Goal: Book appointment/travel/reservation

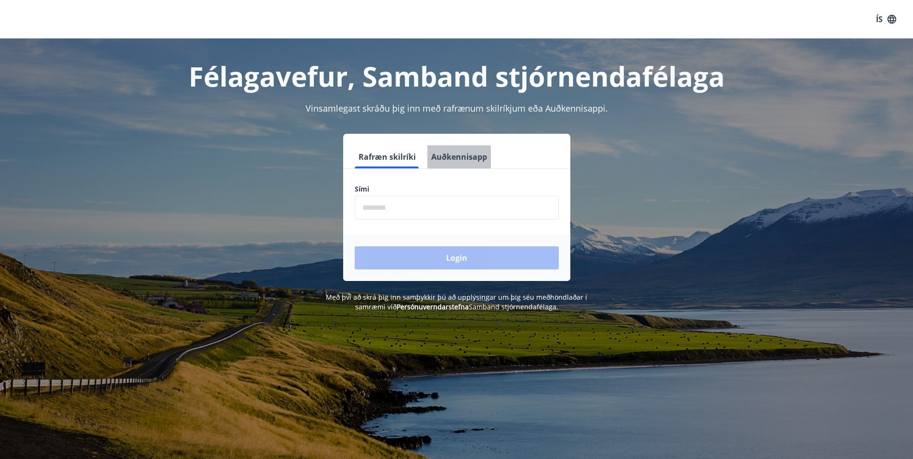
click at [449, 159] on button "Auðkennisapp" at bounding box center [459, 156] width 64 height 23
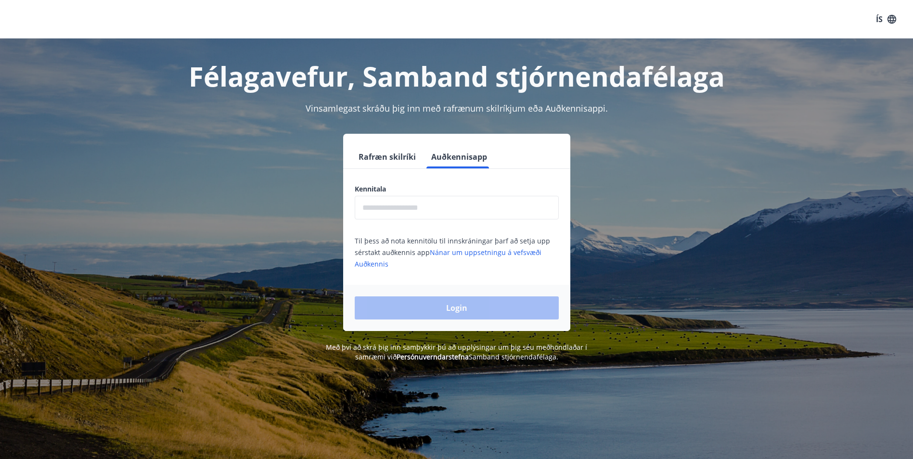
click at [417, 208] on input "text" at bounding box center [457, 208] width 204 height 24
click at [392, 209] on input "**********" at bounding box center [457, 208] width 204 height 24
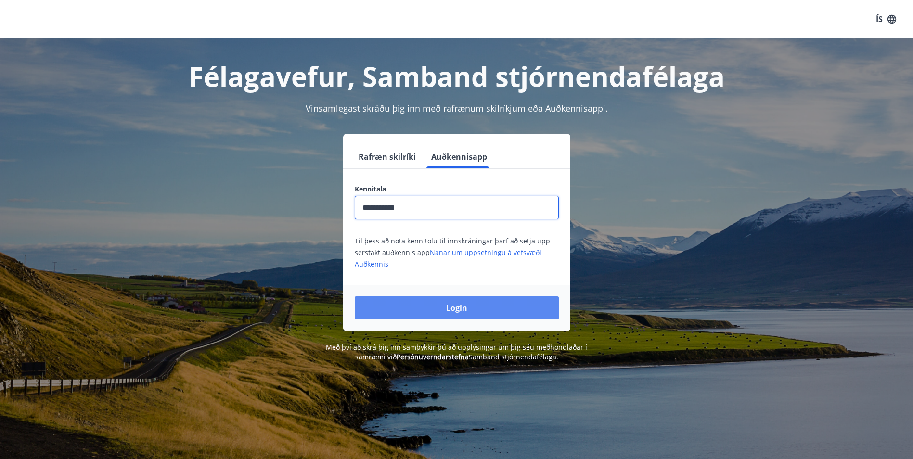
type input "**********"
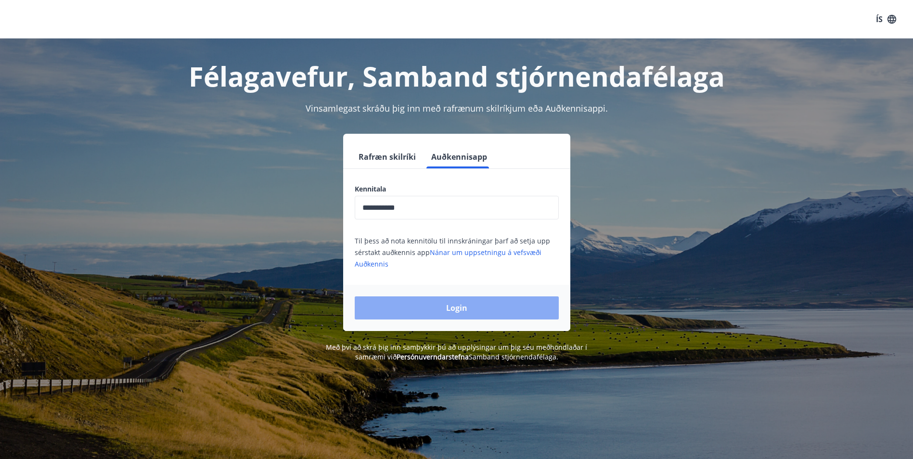
click at [397, 299] on button "Login" at bounding box center [457, 307] width 204 height 23
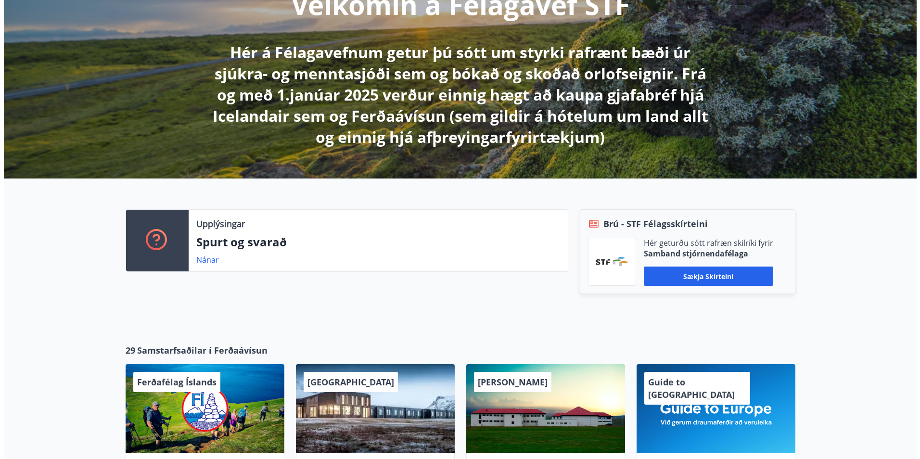
scroll to position [337, 0]
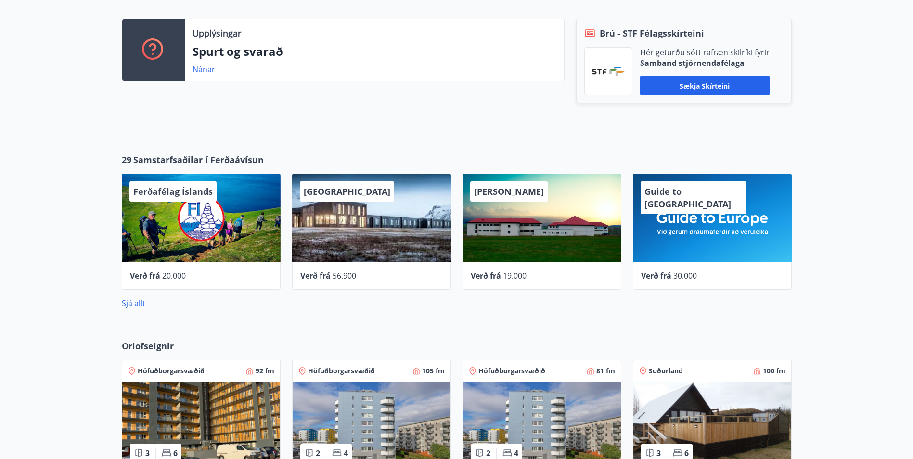
click at [754, 256] on div "Guide to [GEOGRAPHIC_DATA]" at bounding box center [712, 218] width 159 height 89
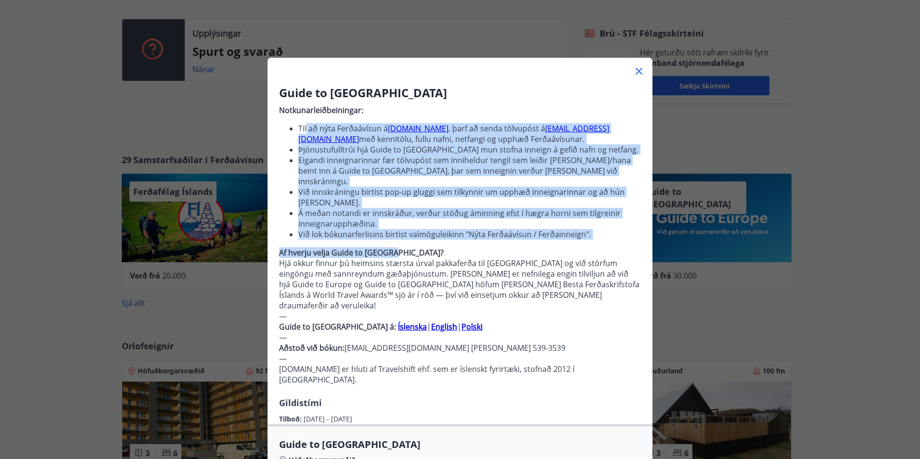
drag, startPoint x: 412, startPoint y: 133, endPoint x: 583, endPoint y: 237, distance: 199.8
click at [583, 237] on p "Notkunarleiðbeiningar: Til að nýta Ferðaávísun á [DOMAIN_NAME] , þarf að senda …" at bounding box center [460, 249] width 362 height 296
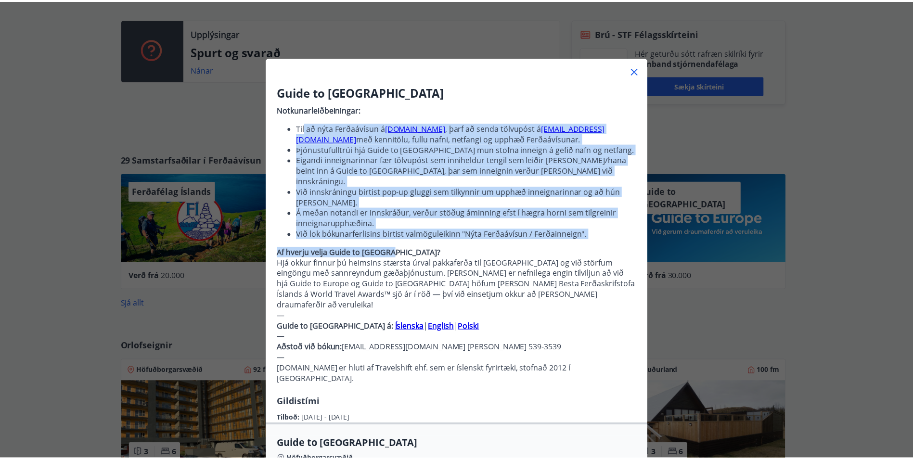
scroll to position [0, 0]
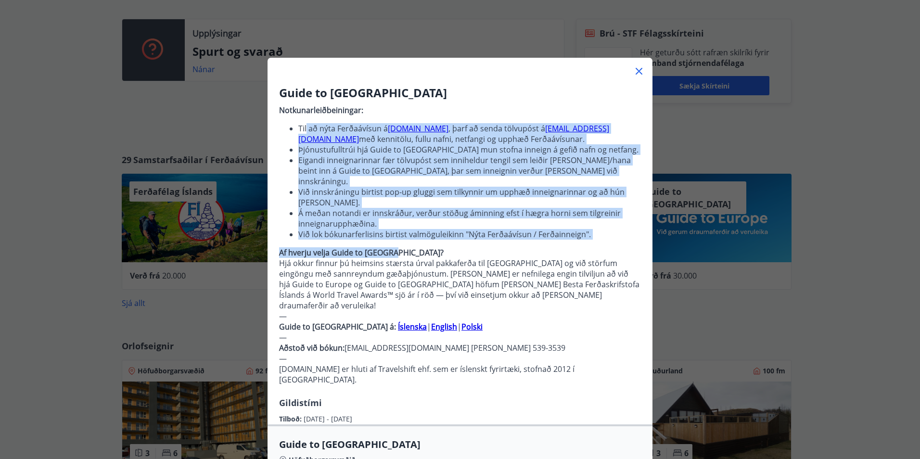
click at [640, 72] on icon at bounding box center [639, 71] width 12 height 12
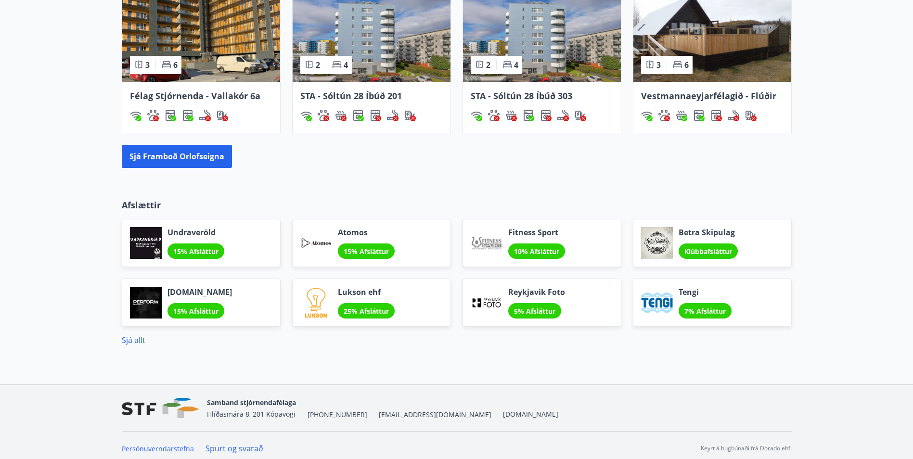
scroll to position [732, 0]
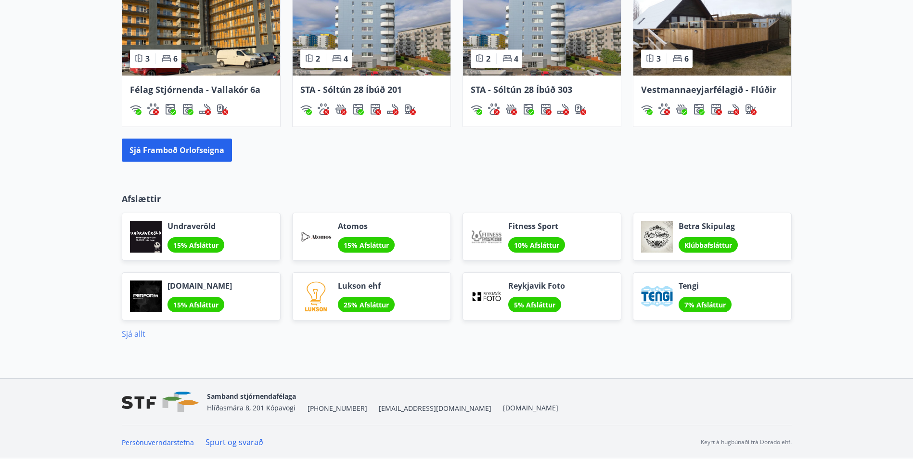
click at [139, 332] on link "Sjá allt" at bounding box center [134, 334] width 24 height 11
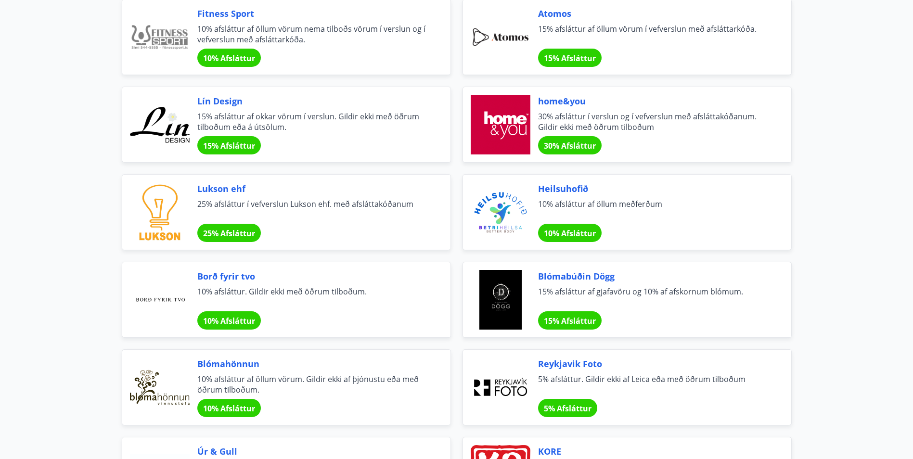
scroll to position [397, 0]
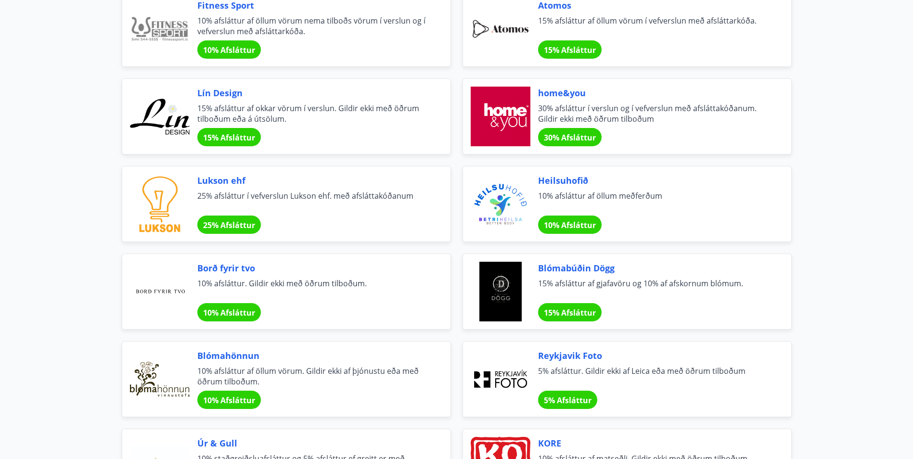
click at [157, 200] on div at bounding box center [160, 204] width 60 height 60
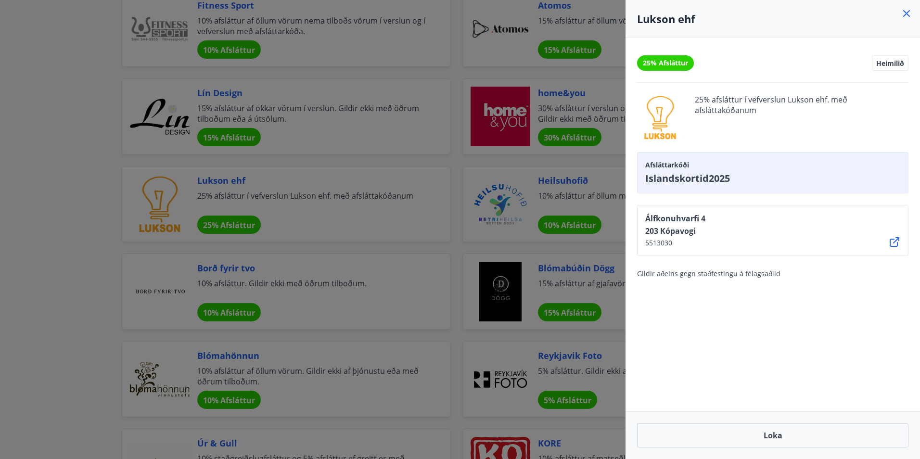
click at [113, 214] on div at bounding box center [460, 229] width 920 height 459
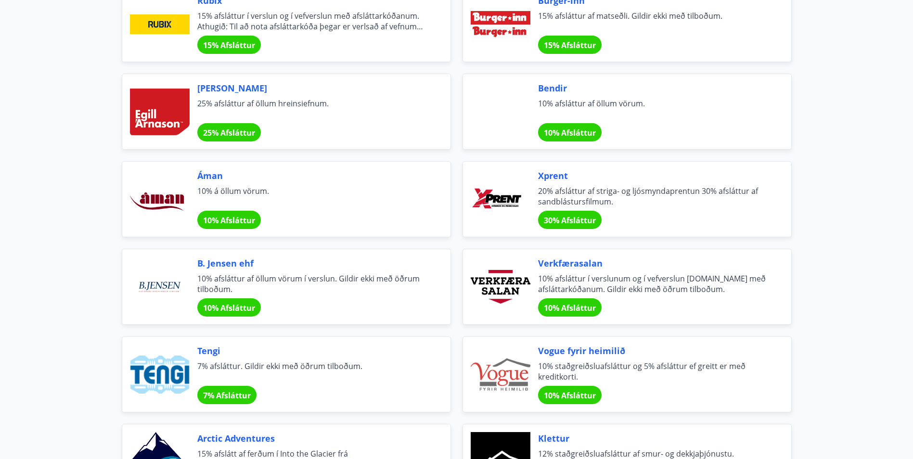
scroll to position [1456, 0]
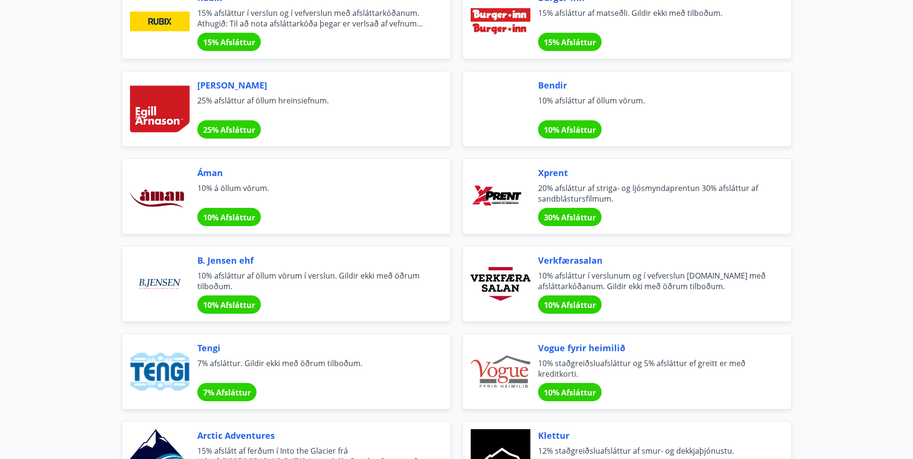
click at [244, 300] on span "10% Afsláttur" at bounding box center [229, 305] width 52 height 11
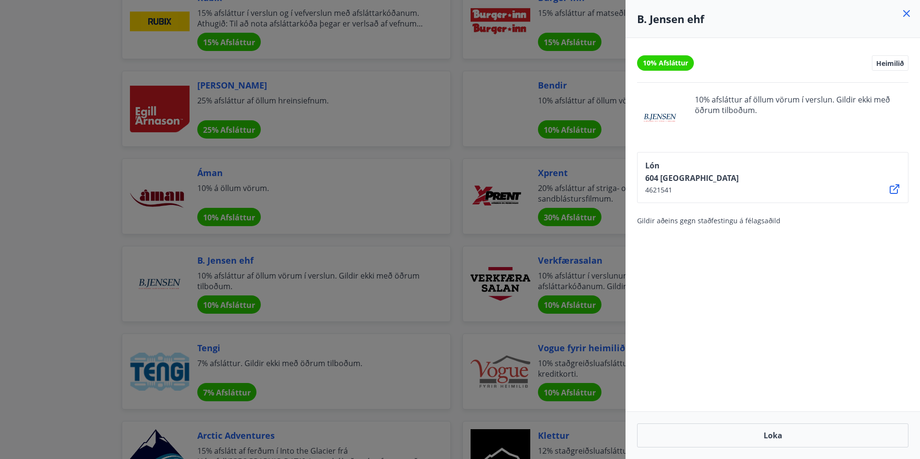
click at [379, 274] on div at bounding box center [460, 229] width 920 height 459
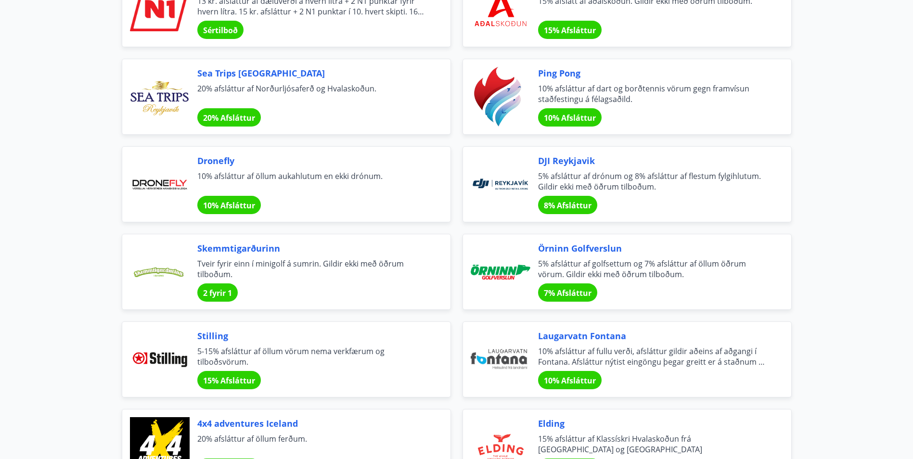
scroll to position [2082, 0]
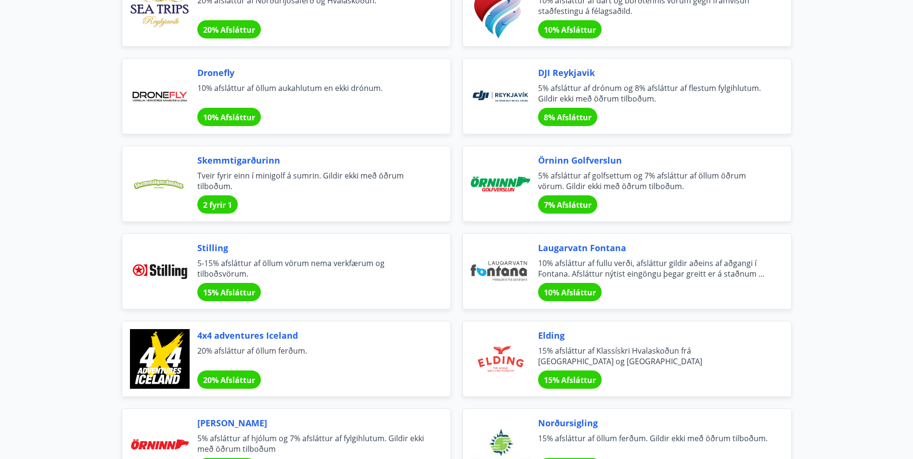
click at [576, 206] on span "7% Afsláttur" at bounding box center [568, 205] width 48 height 11
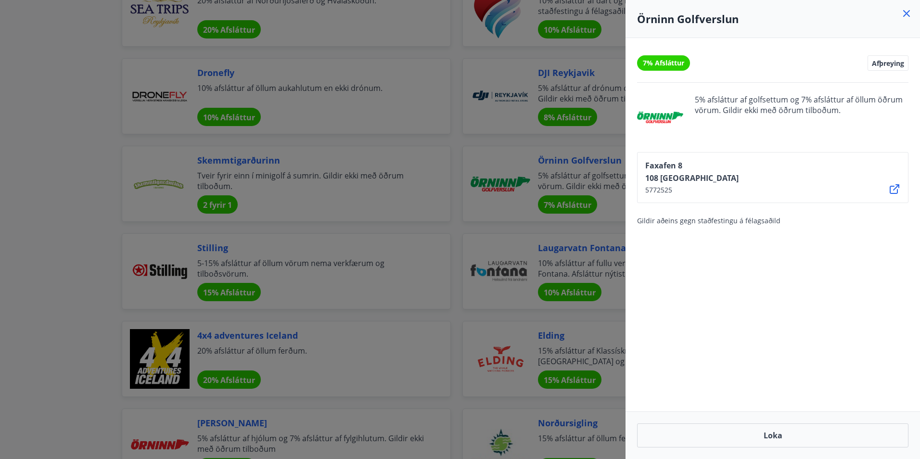
click at [906, 13] on icon at bounding box center [906, 13] width 7 height 7
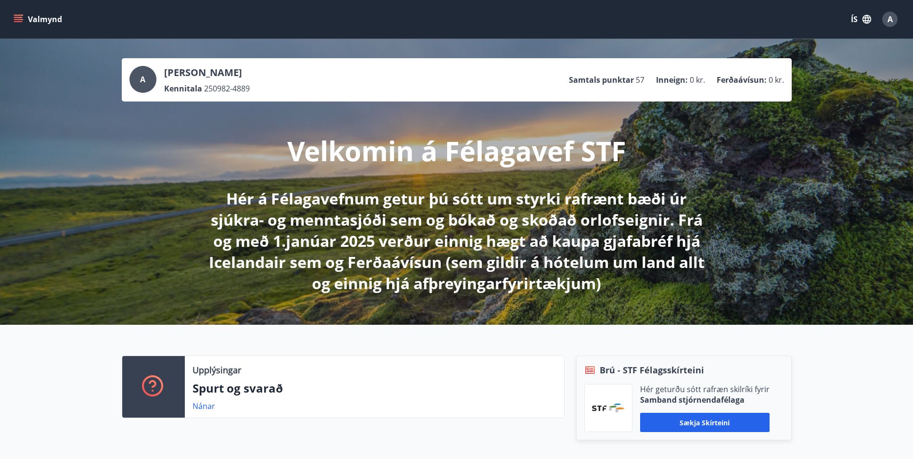
click at [21, 16] on icon "menu" at bounding box center [18, 19] width 10 height 10
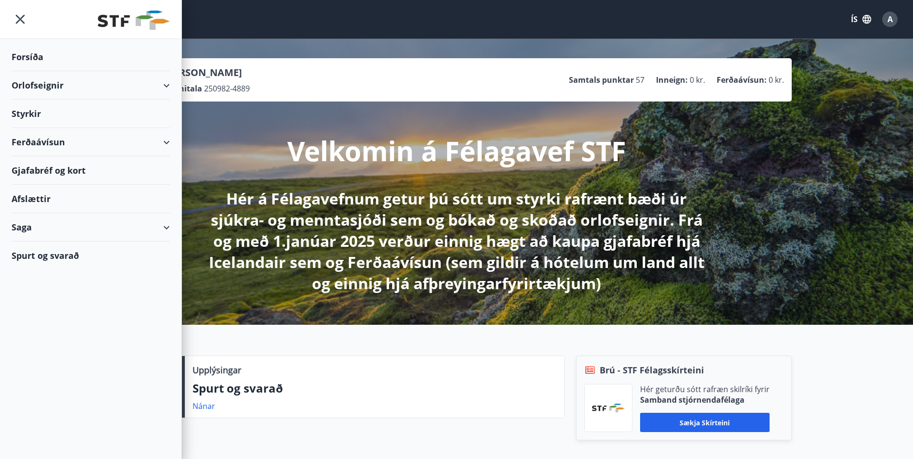
click at [69, 83] on div "Orlofseignir" at bounding box center [91, 85] width 158 height 28
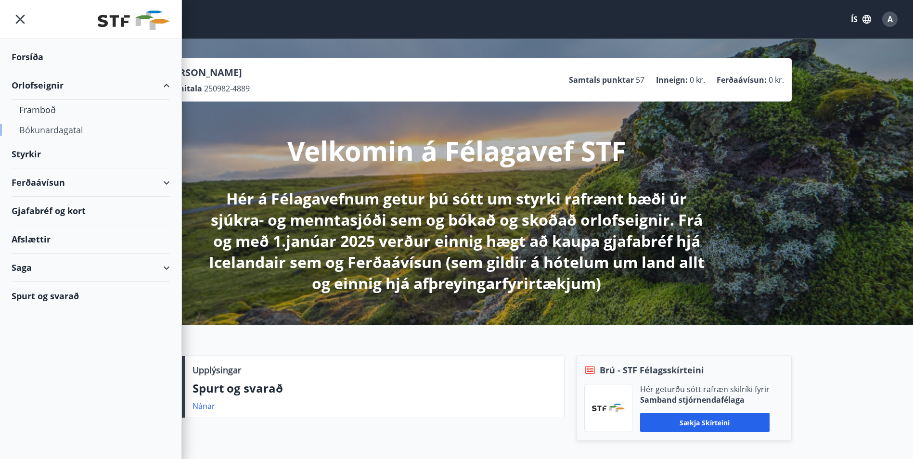
click at [51, 130] on div "Bókunardagatal" at bounding box center [90, 130] width 143 height 20
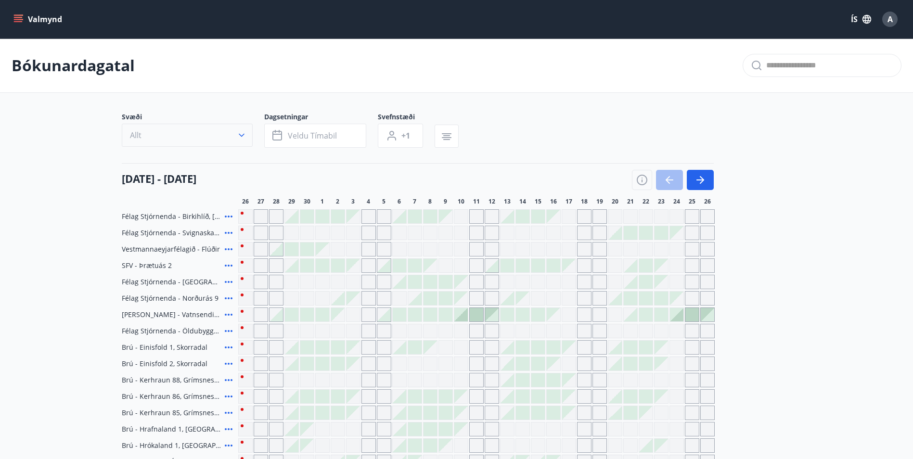
click at [232, 138] on button "Allt" at bounding box center [187, 135] width 131 height 23
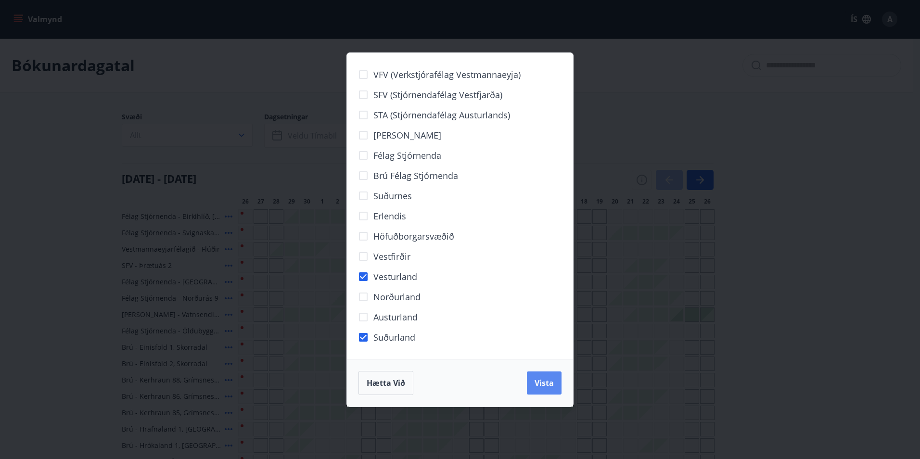
click at [553, 380] on span "Vista" at bounding box center [544, 383] width 19 height 11
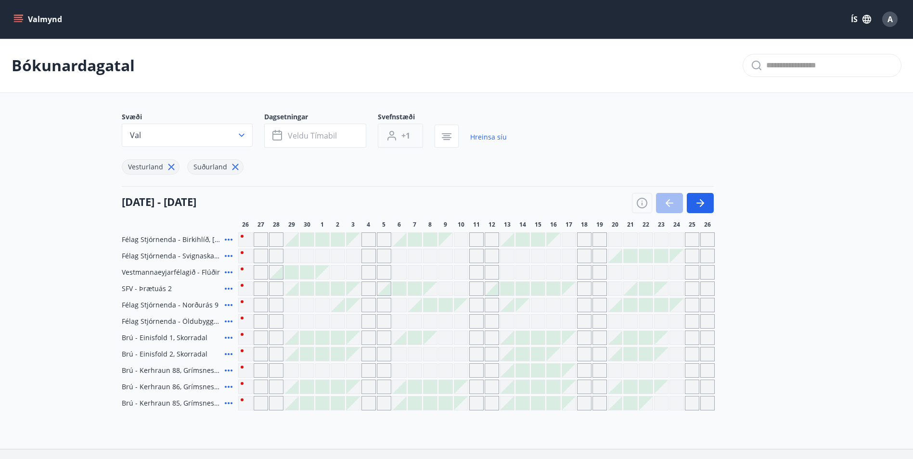
click at [414, 134] on button "+1" at bounding box center [400, 136] width 45 height 24
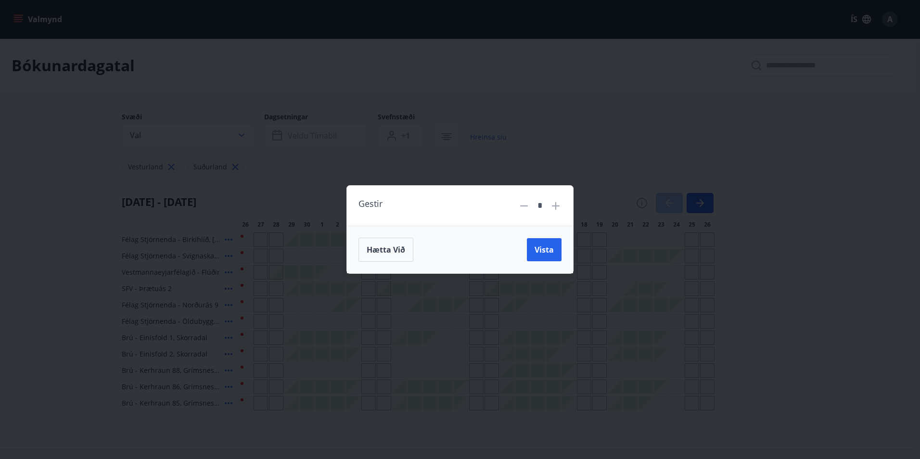
click at [559, 205] on icon at bounding box center [556, 206] width 12 height 12
type input "*"
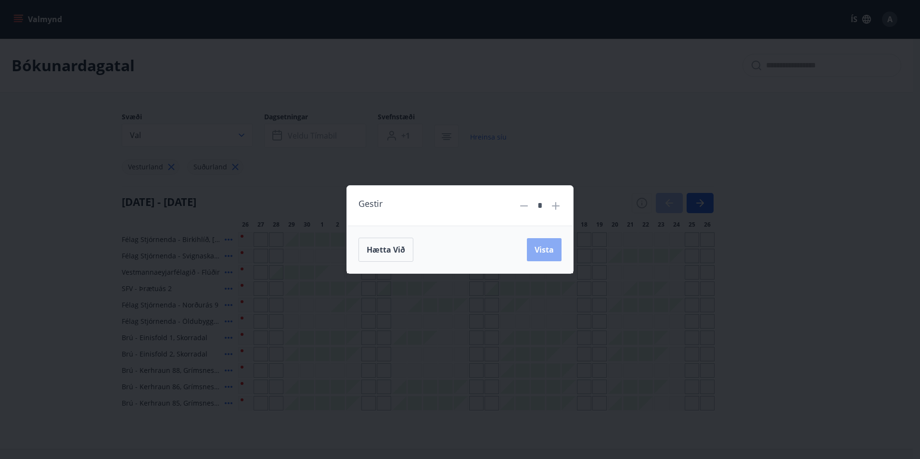
click at [546, 252] on span "Vista" at bounding box center [544, 249] width 19 height 11
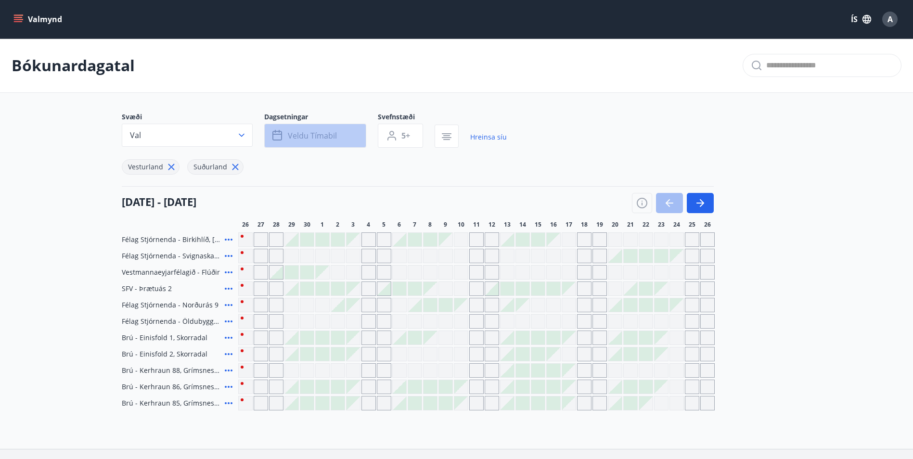
click at [317, 138] on span "Veldu tímabil" at bounding box center [312, 135] width 49 height 11
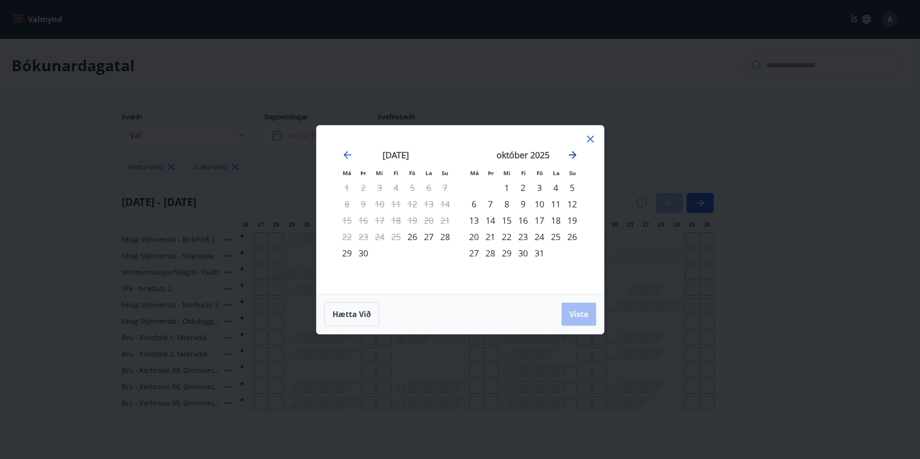
click at [573, 155] on icon "Move forward to switch to the next month." at bounding box center [573, 155] width 8 height 8
click at [572, 155] on icon "Move forward to switch to the next month." at bounding box center [573, 155] width 8 height 8
click at [537, 204] on div "12" at bounding box center [539, 204] width 16 height 16
click at [573, 205] on div "14" at bounding box center [572, 204] width 16 height 16
click at [585, 316] on span "Vista" at bounding box center [578, 314] width 19 height 11
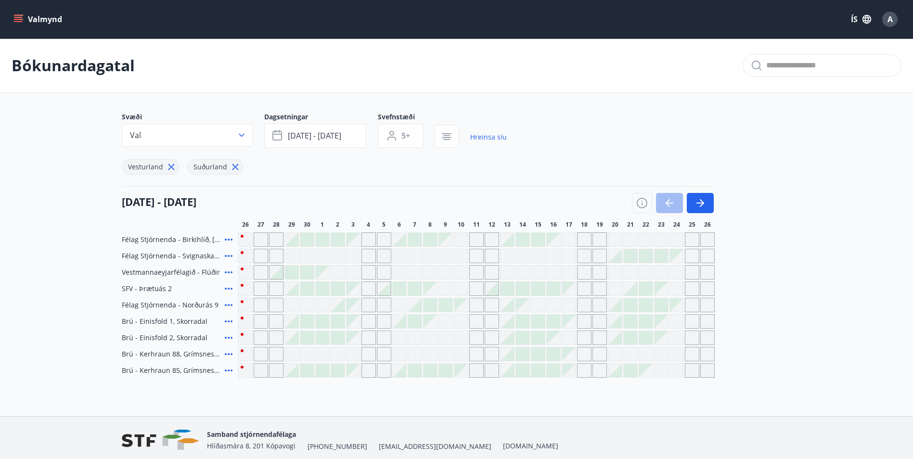
click at [229, 255] on icon at bounding box center [229, 256] width 12 height 12
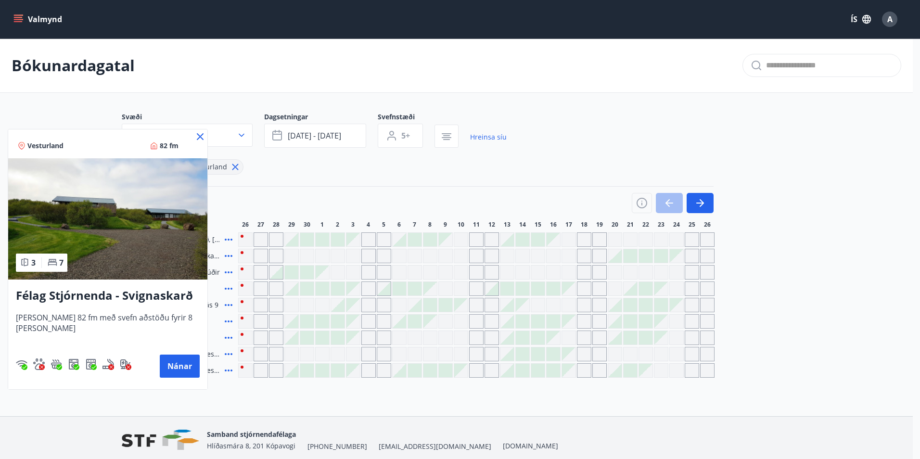
click at [196, 140] on icon at bounding box center [200, 137] width 12 height 12
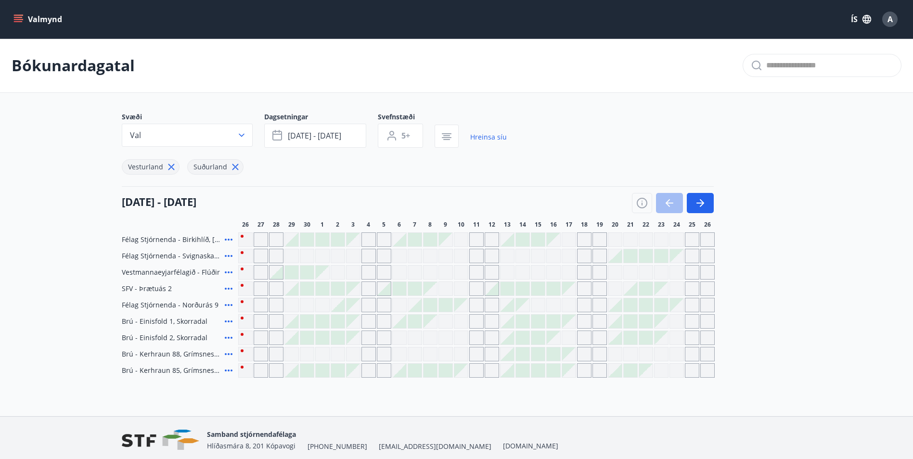
click at [228, 240] on icon at bounding box center [229, 240] width 8 height 2
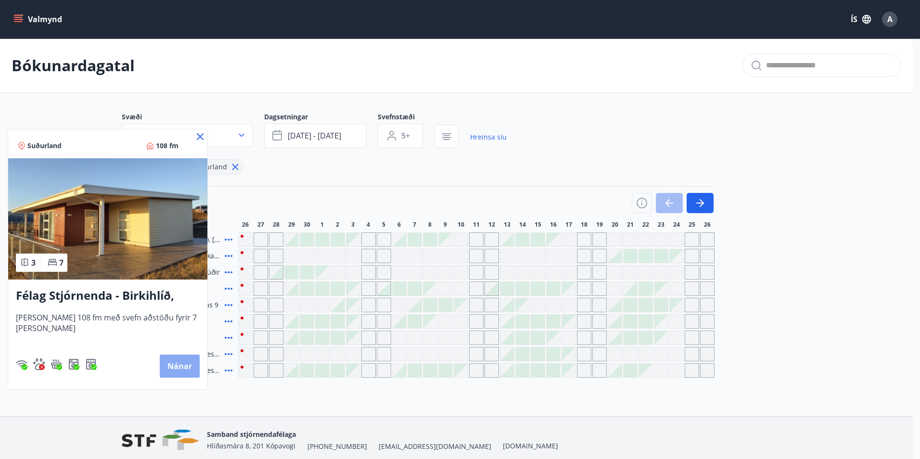
click at [184, 367] on button "Nánar" at bounding box center [180, 366] width 40 height 23
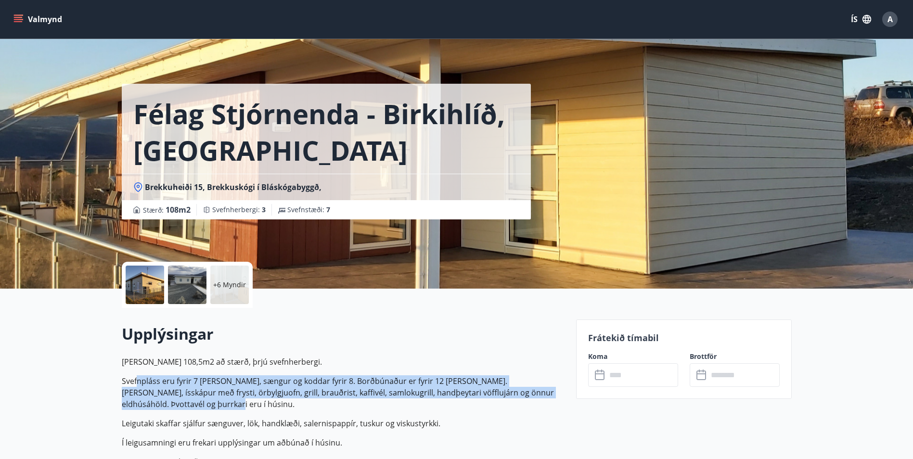
drag, startPoint x: 135, startPoint y: 380, endPoint x: 509, endPoint y: 410, distance: 374.6
click at [509, 410] on p "Svefnpláss eru fyrir 7 manns, sængur og koddar fyrir 8. Borðbúnaður er fyrir 12…" at bounding box center [343, 392] width 443 height 35
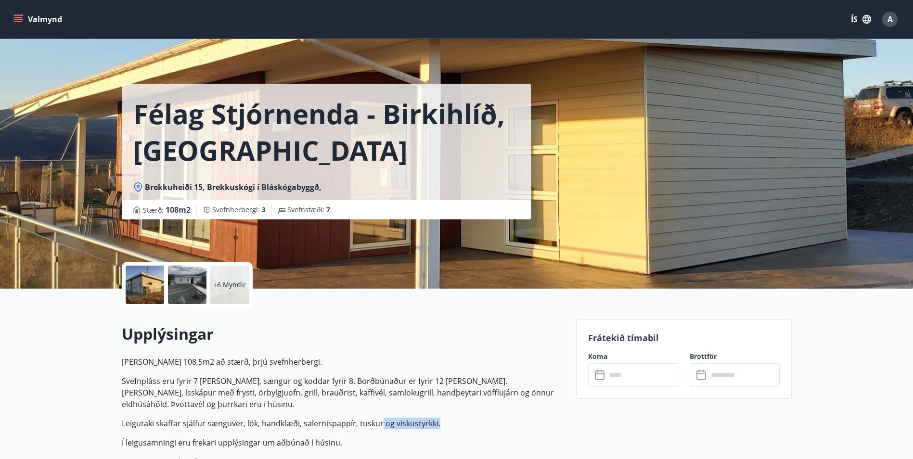
drag, startPoint x: 379, startPoint y: 418, endPoint x: 444, endPoint y: 426, distance: 65.0
click at [444, 426] on p "Leigutaki skaffar sjálfur sænguver, lök, handklæði, salernispappír, tuskur og v…" at bounding box center [343, 424] width 443 height 12
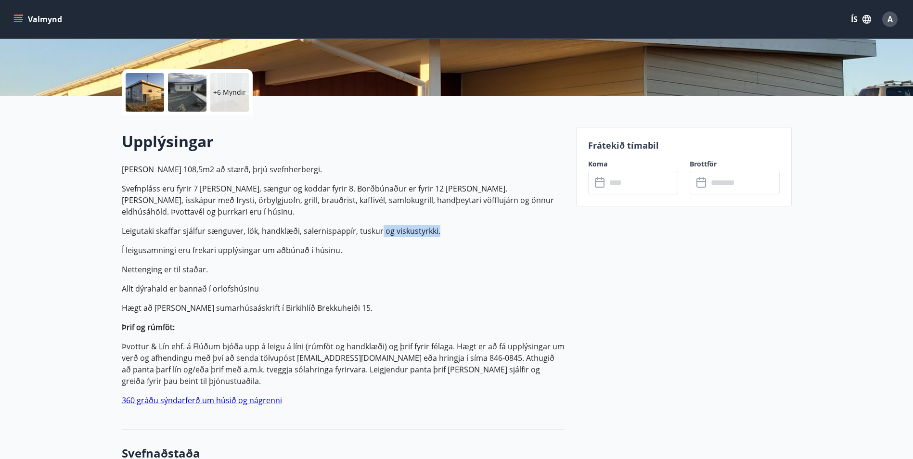
scroll to position [241, 0]
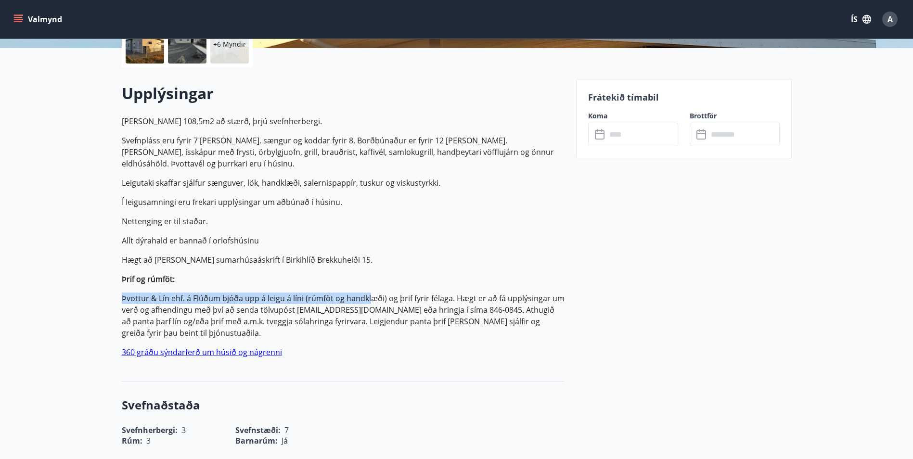
drag, startPoint x: 122, startPoint y: 298, endPoint x: 371, endPoint y: 286, distance: 249.6
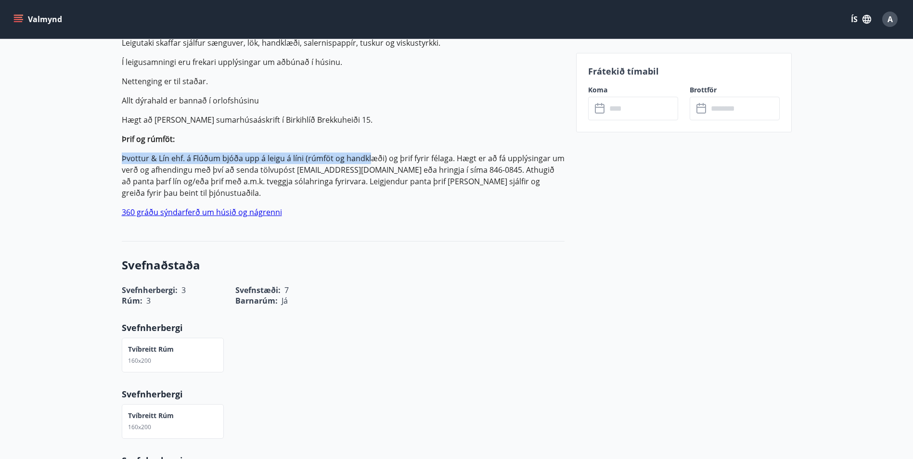
scroll to position [385, 0]
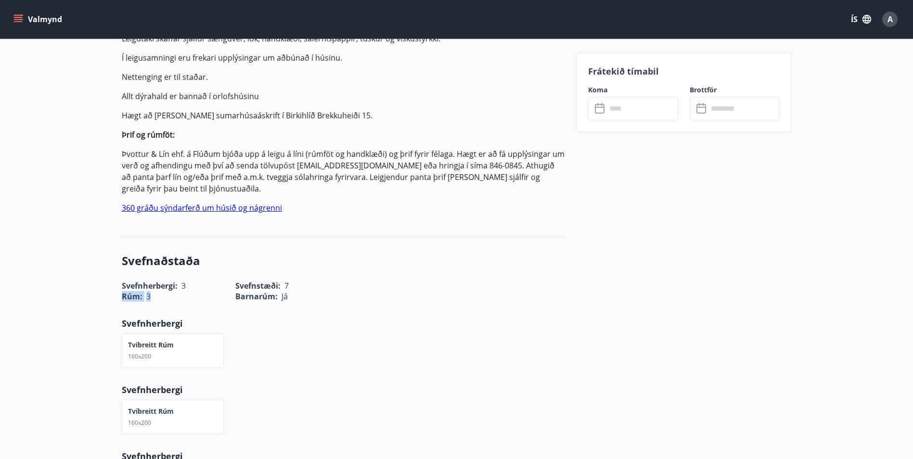
drag, startPoint x: 122, startPoint y: 283, endPoint x: 204, endPoint y: 291, distance: 82.1
click at [204, 291] on div "Rúm : 3" at bounding box center [167, 291] width 114 height 22
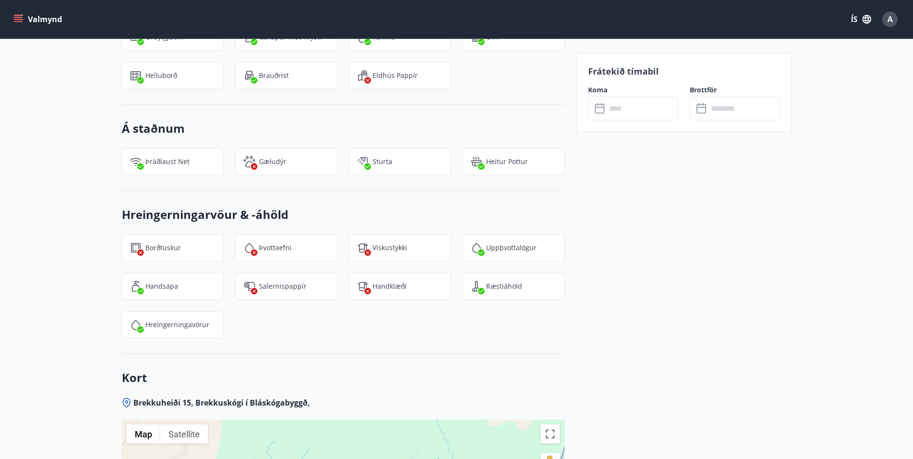
scroll to position [1203, 0]
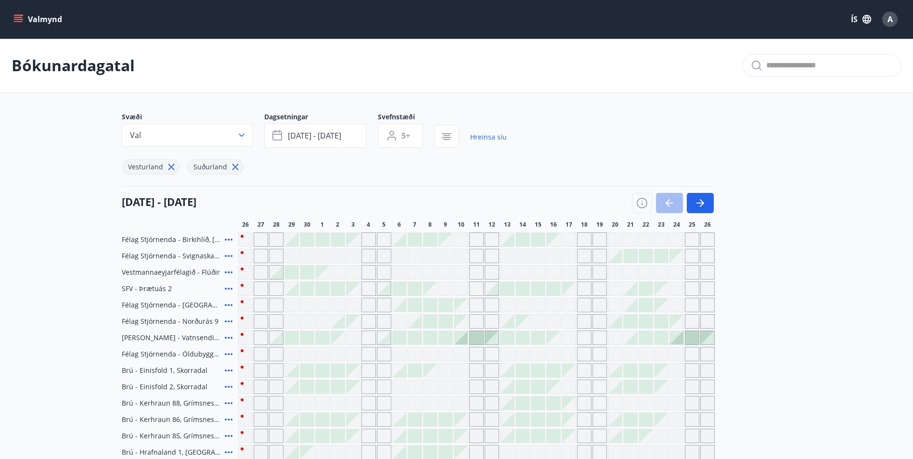
type input "*"
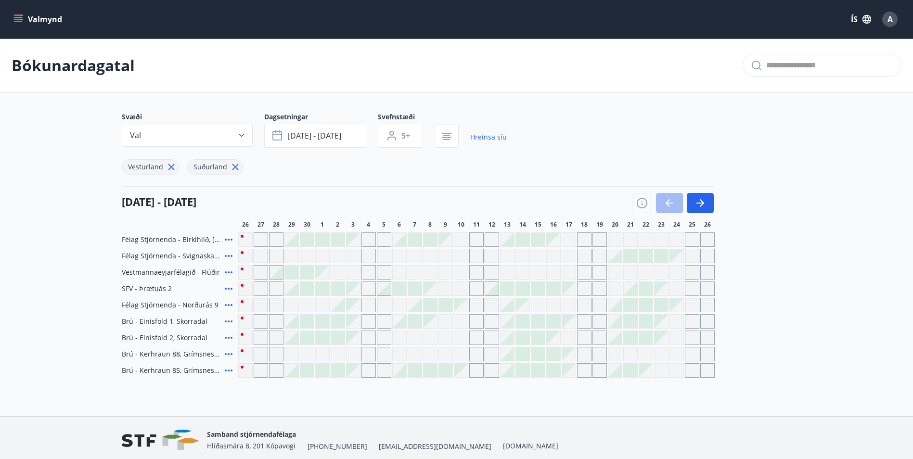
click at [229, 320] on icon at bounding box center [229, 322] width 12 height 12
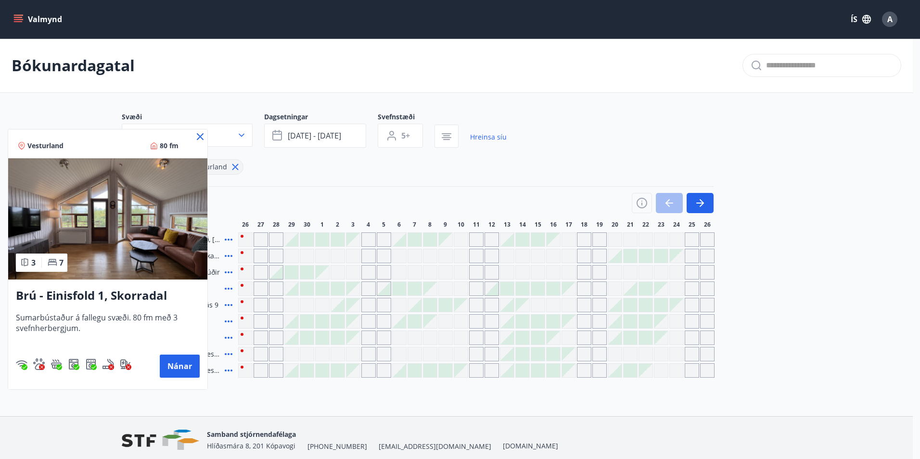
click at [234, 404] on div at bounding box center [460, 229] width 920 height 459
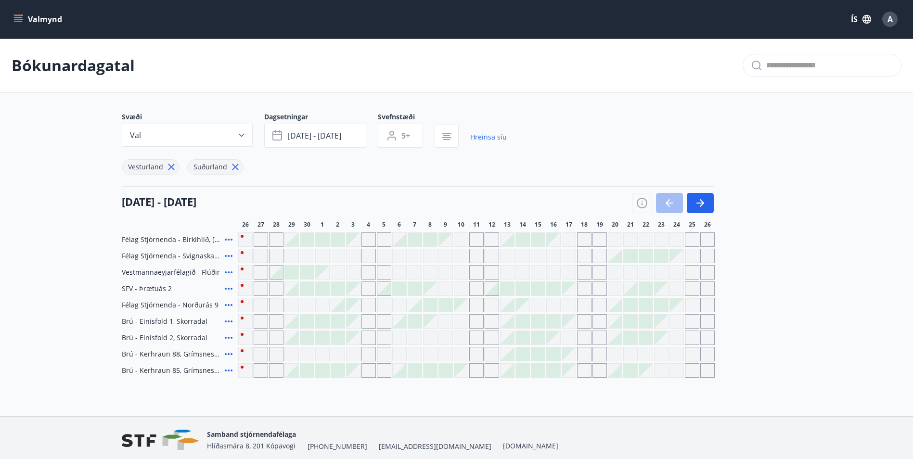
click at [229, 337] on icon at bounding box center [229, 338] width 12 height 12
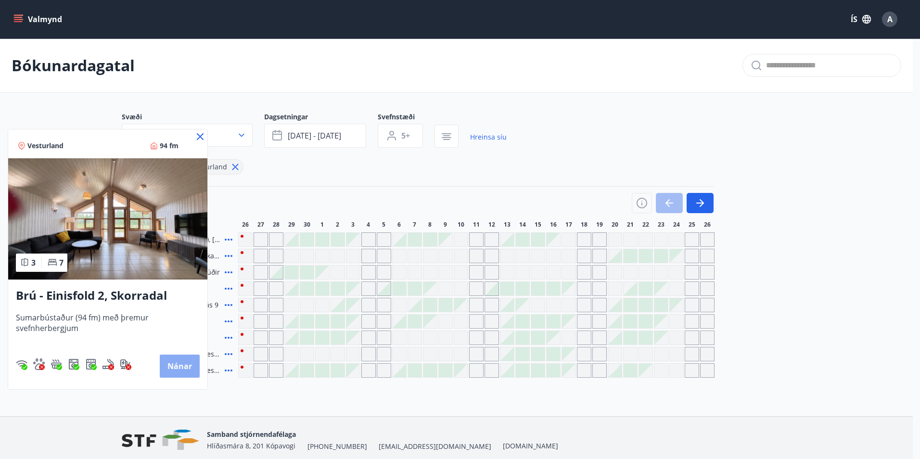
click at [176, 364] on button "Nánar" at bounding box center [180, 366] width 40 height 23
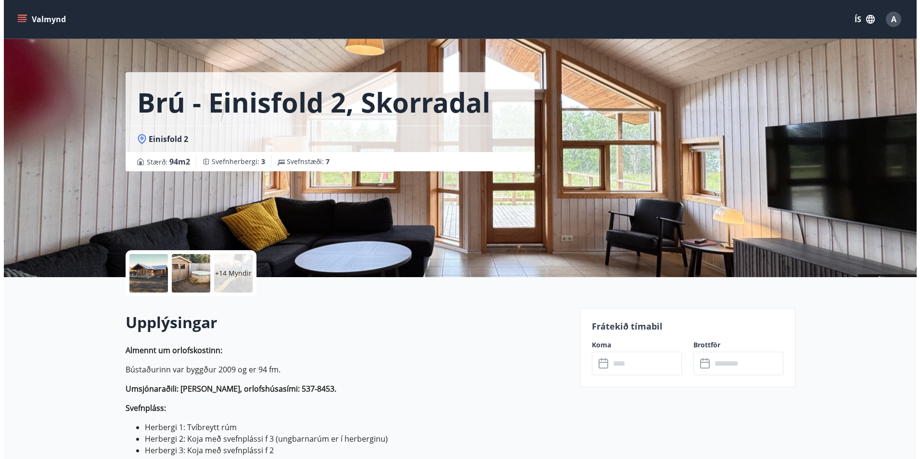
scroll to position [48, 0]
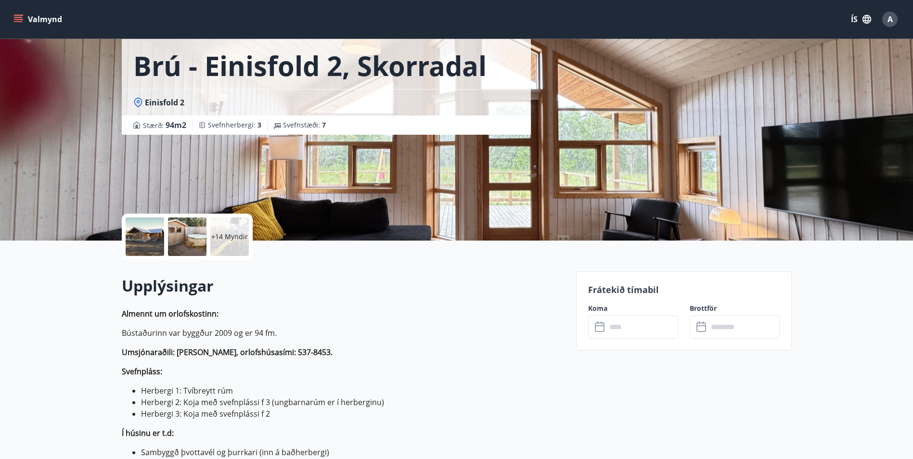
click at [171, 226] on div at bounding box center [187, 237] width 39 height 39
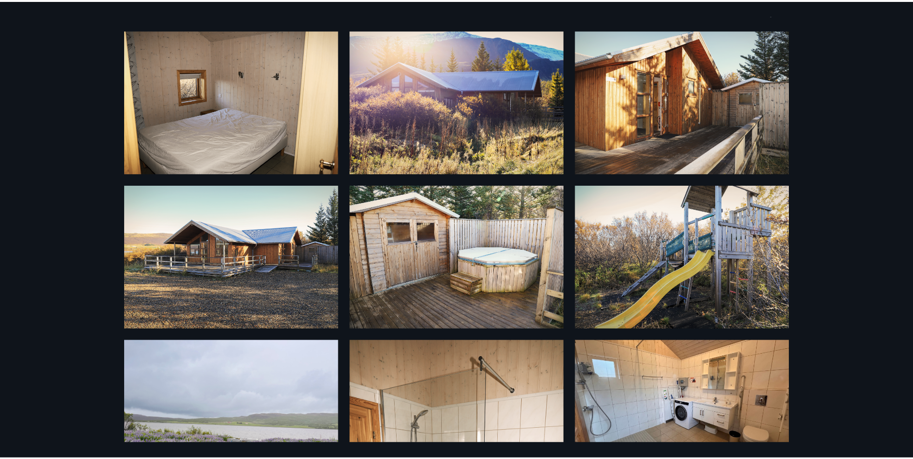
scroll to position [0, 0]
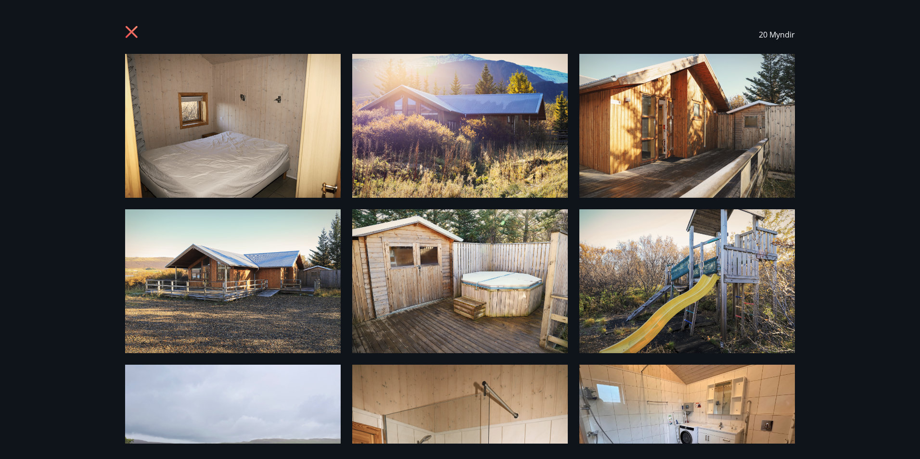
click at [133, 30] on icon at bounding box center [132, 32] width 12 height 12
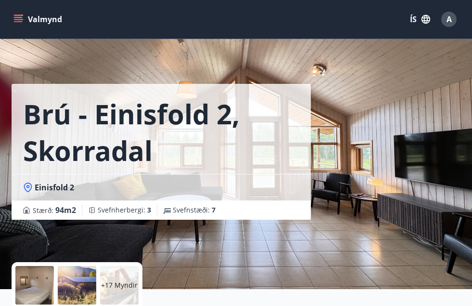
click at [23, 17] on button "Valmynd" at bounding box center [39, 19] width 54 height 17
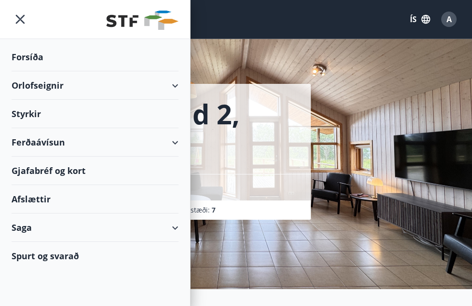
click at [182, 83] on div "Orlofseignir" at bounding box center [95, 85] width 190 height 28
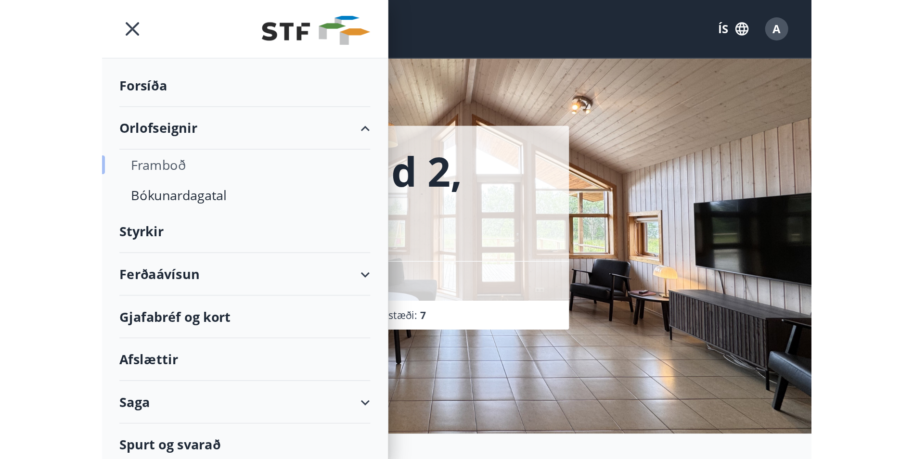
scroll to position [1, 0]
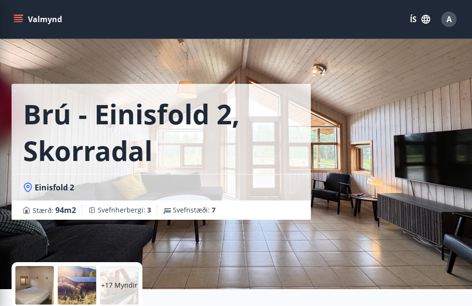
drag, startPoint x: 30, startPoint y: 111, endPoint x: 278, endPoint y: 104, distance: 248.4
click at [278, 104] on h1 "Brú - Einisfold 2, Skorradal" at bounding box center [161, 131] width 276 height 73
click at [22, 15] on icon "menu" at bounding box center [19, 15] width 11 height 1
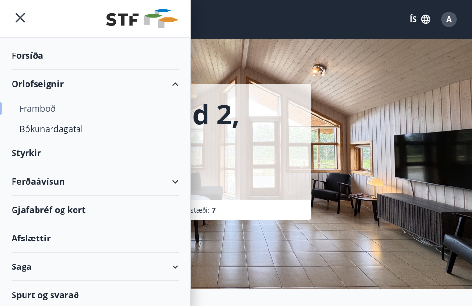
click at [34, 108] on div "Framboð" at bounding box center [95, 108] width 152 height 20
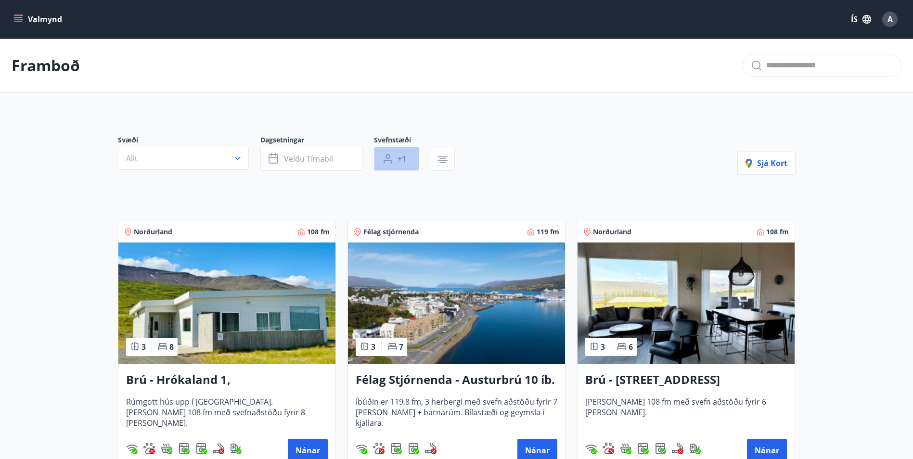
click at [391, 154] on icon "button" at bounding box center [388, 159] width 12 height 12
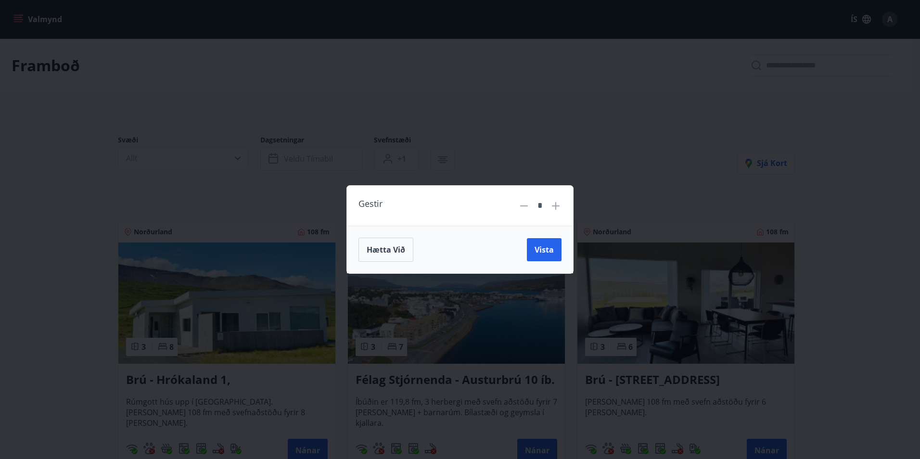
click at [556, 209] on icon at bounding box center [556, 206] width 12 height 12
type input "*"
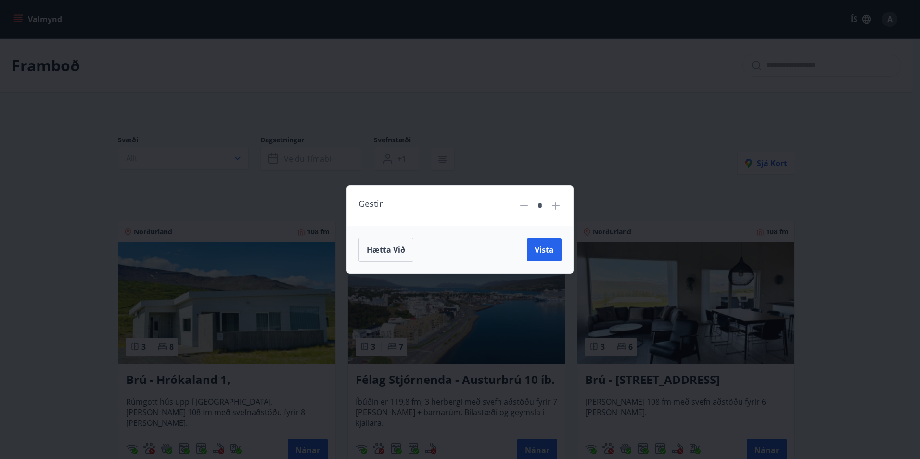
drag, startPoint x: 551, startPoint y: 251, endPoint x: 529, endPoint y: 263, distance: 24.8
click at [551, 251] on span "Vista" at bounding box center [544, 249] width 19 height 11
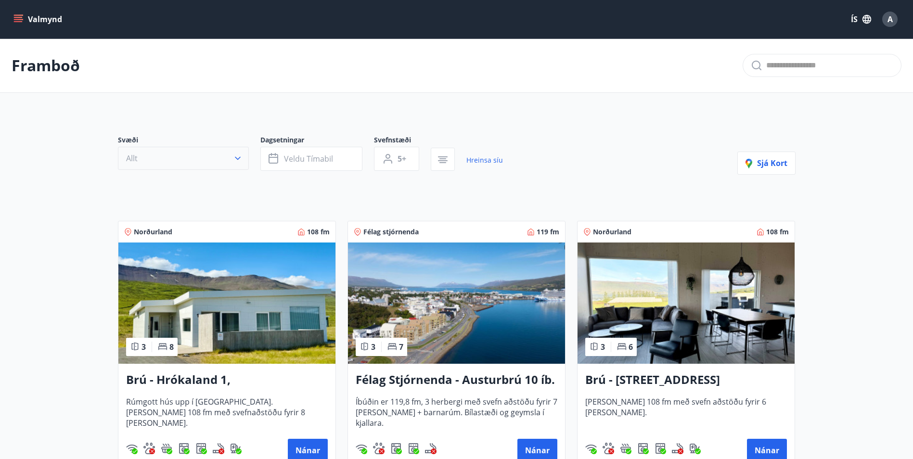
click at [202, 153] on button "Allt" at bounding box center [183, 158] width 131 height 23
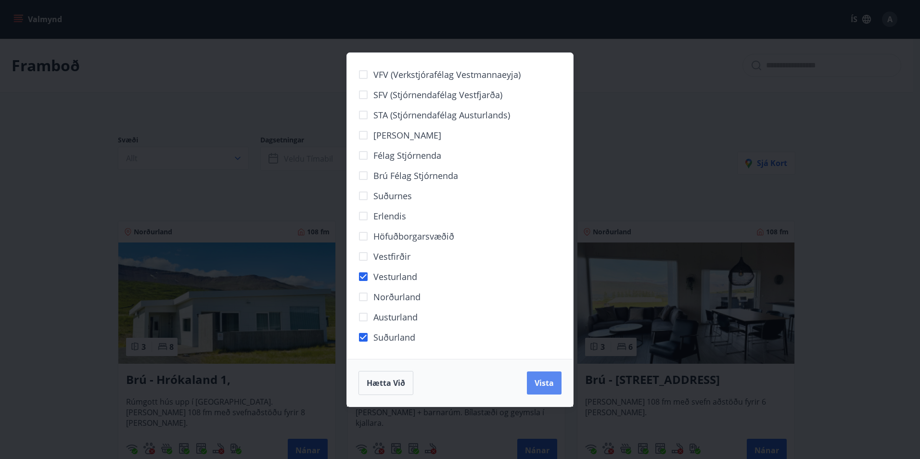
click at [544, 384] on span "Vista" at bounding box center [544, 383] width 19 height 11
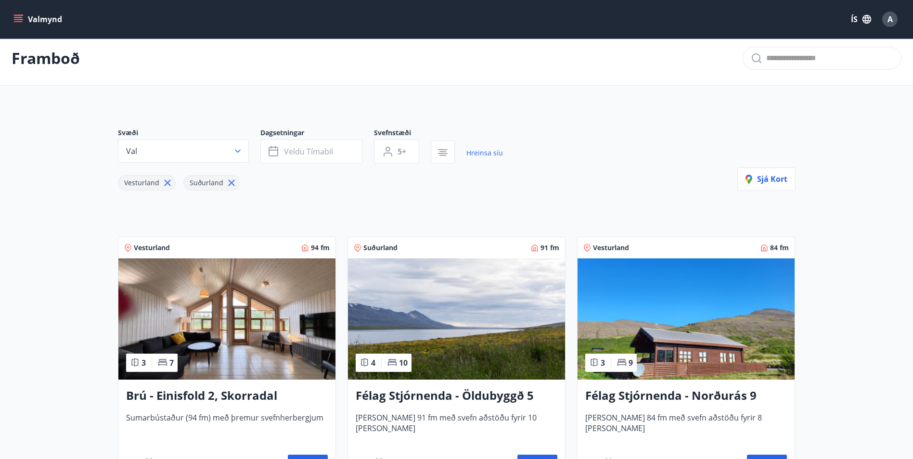
scroll to position [144, 0]
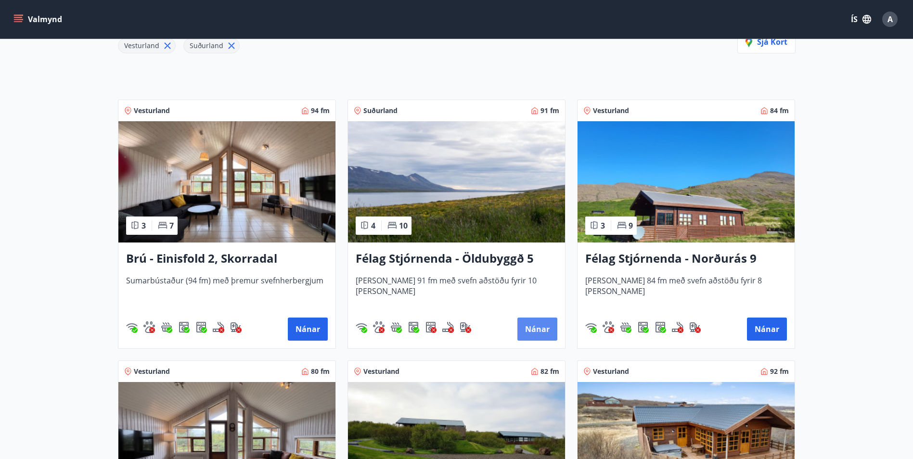
drag, startPoint x: 545, startPoint y: 329, endPoint x: 532, endPoint y: 327, distance: 12.7
click at [532, 327] on button "Nánar" at bounding box center [537, 329] width 40 height 23
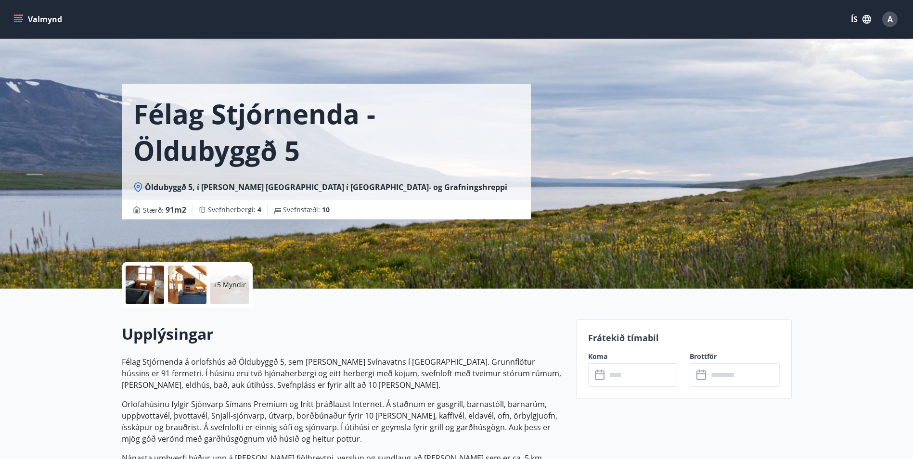
click at [144, 279] on div at bounding box center [145, 285] width 39 height 39
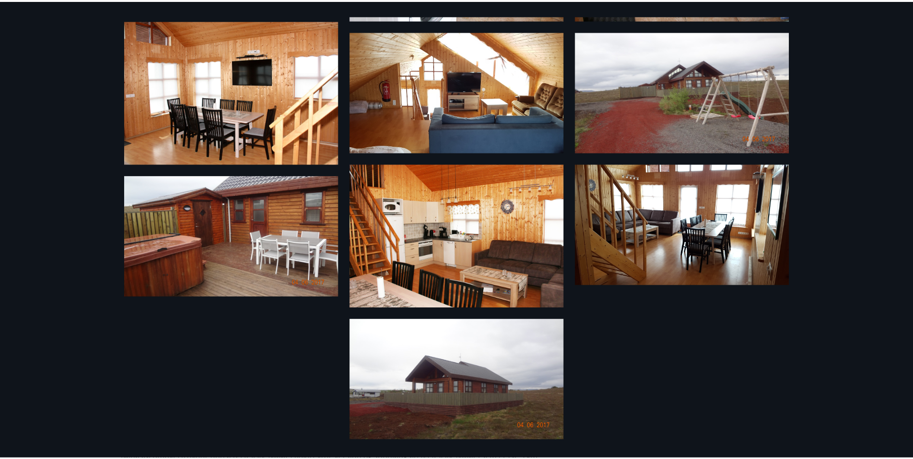
scroll to position [69, 0]
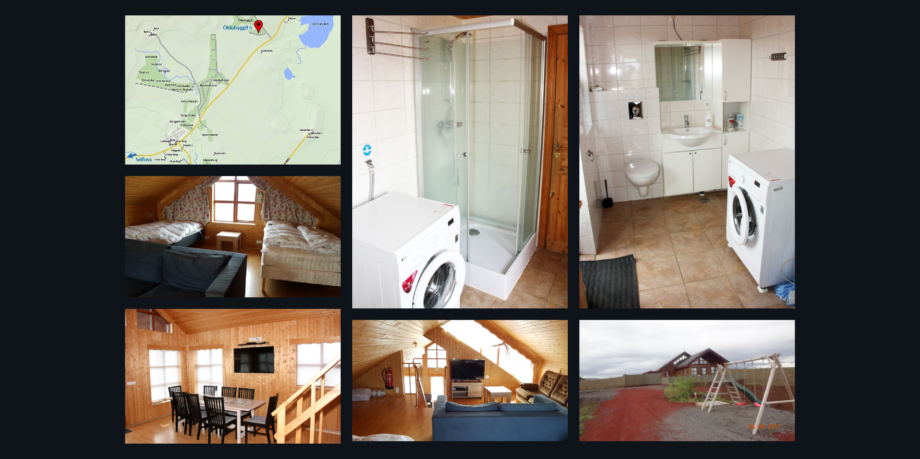
click at [92, 47] on div "11 Myndir" at bounding box center [460, 229] width 920 height 459
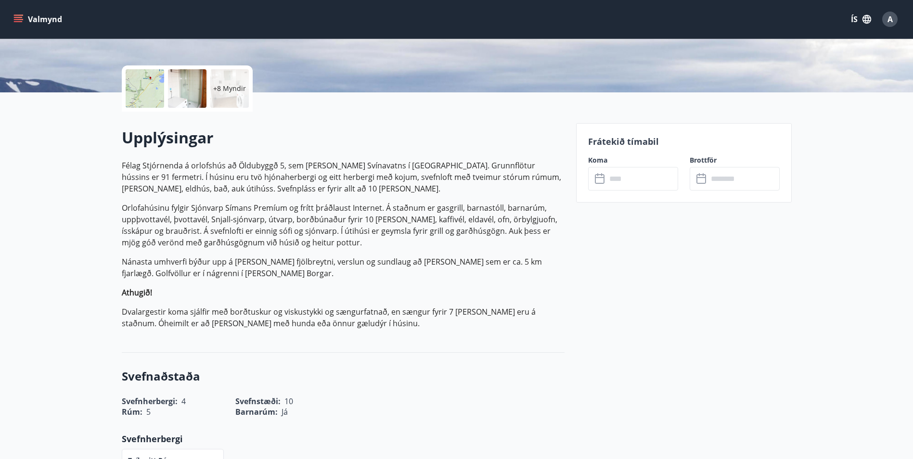
scroll to position [193, 0]
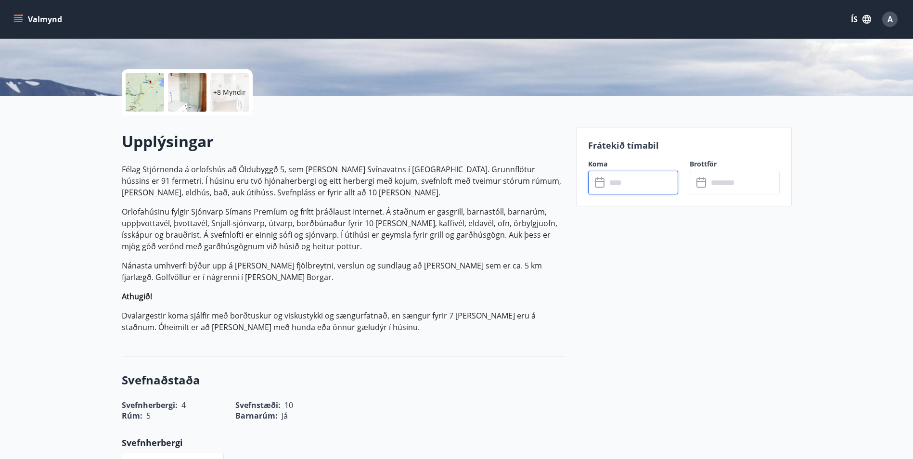
click at [620, 179] on input "text" at bounding box center [642, 183] width 72 height 24
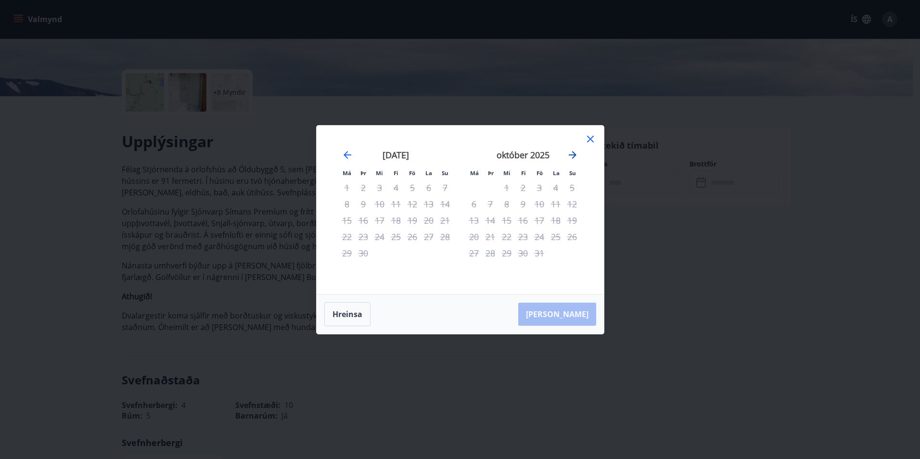
click at [569, 155] on icon "Move forward to switch to the next month." at bounding box center [573, 155] width 12 height 12
click at [568, 155] on icon "Move forward to switch to the next month." at bounding box center [573, 155] width 12 height 12
click at [593, 140] on icon at bounding box center [591, 139] width 12 height 12
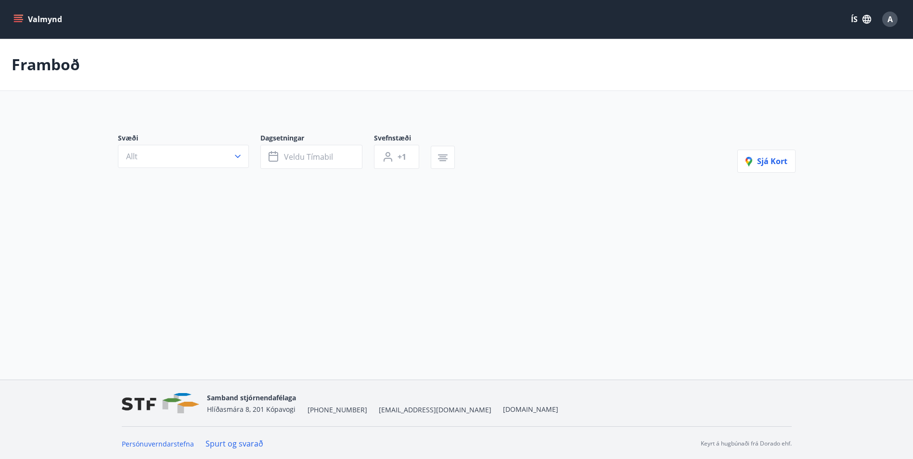
type input "*"
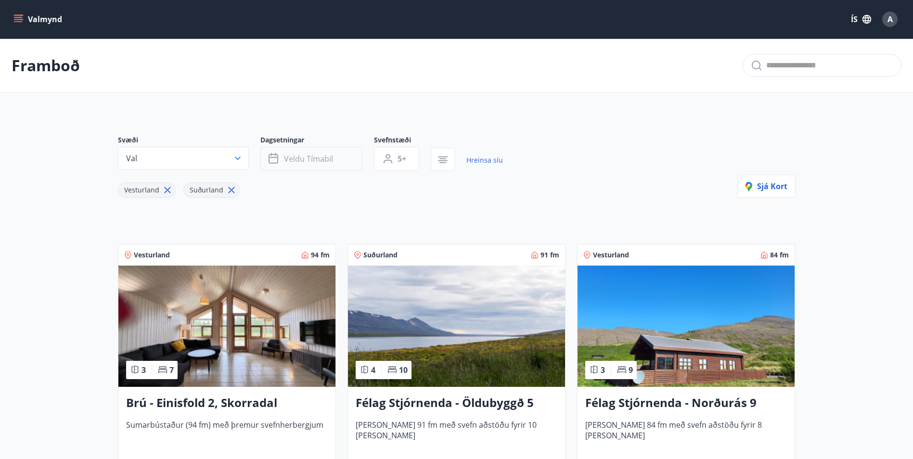
click at [304, 157] on span "Veldu tímabil" at bounding box center [308, 159] width 49 height 11
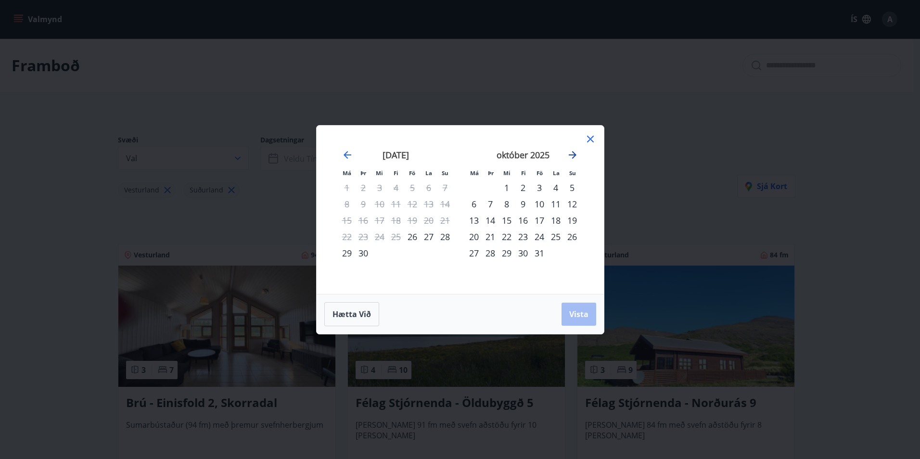
click at [575, 157] on icon "Move forward to switch to the next month." at bounding box center [573, 155] width 12 height 12
click at [542, 205] on div "12" at bounding box center [539, 204] width 16 height 16
click at [573, 205] on div "14" at bounding box center [572, 204] width 16 height 16
click at [576, 317] on span "Vista" at bounding box center [578, 314] width 19 height 11
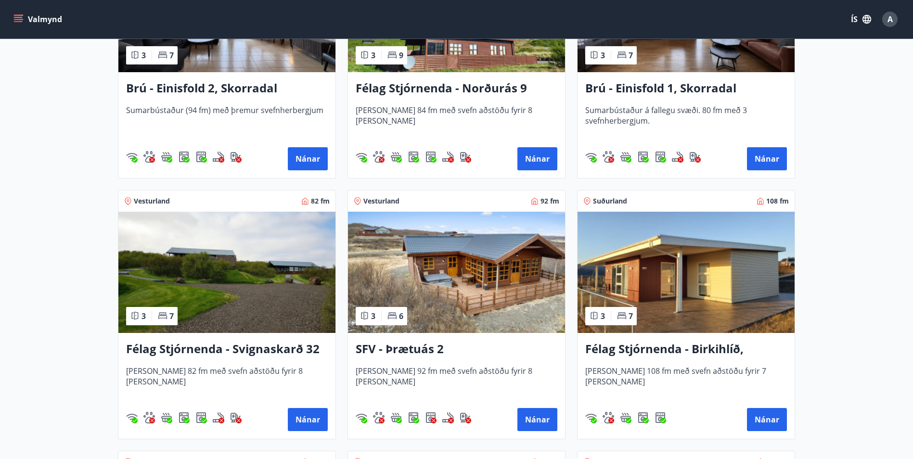
scroll to position [337, 0]
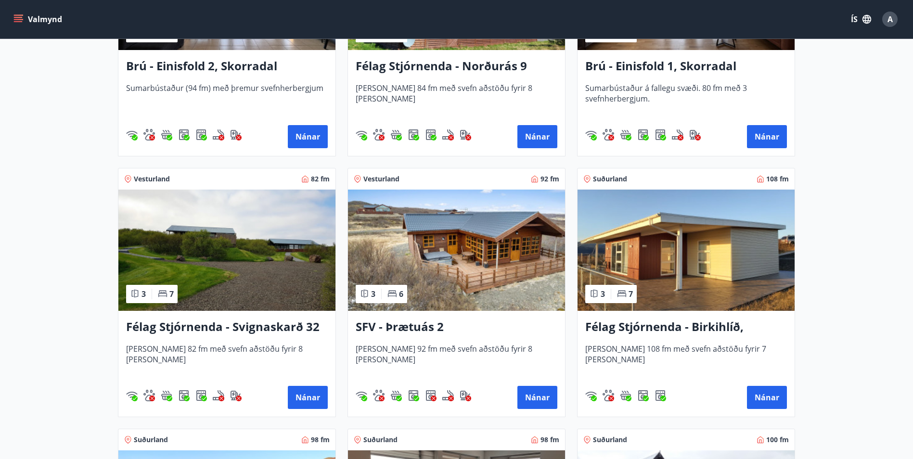
click at [420, 327] on h3 "SFV - Þrætuás 2" at bounding box center [457, 327] width 202 height 17
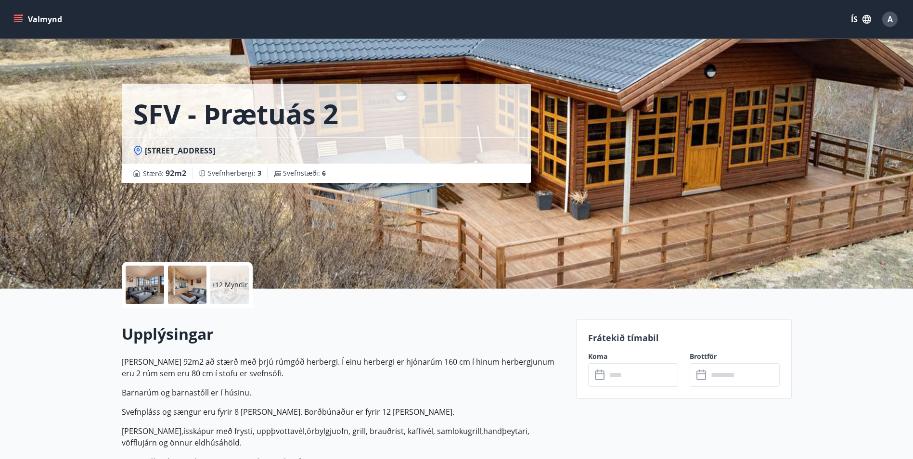
click at [233, 283] on p "+12 Myndir" at bounding box center [229, 285] width 37 height 10
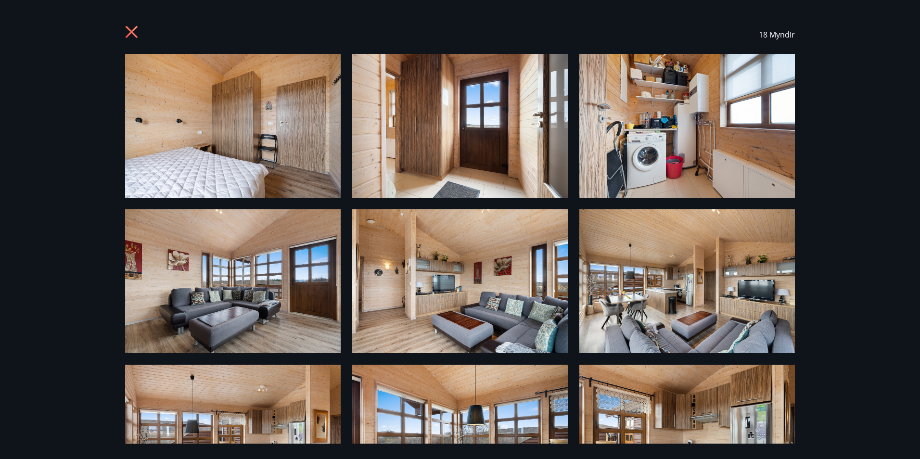
click at [136, 32] on icon at bounding box center [132, 33] width 15 height 15
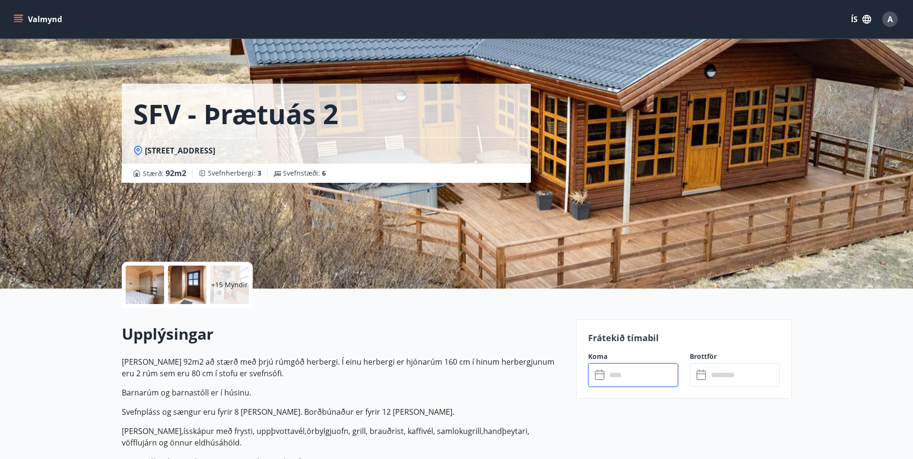
click at [638, 374] on input "text" at bounding box center [642, 375] width 72 height 24
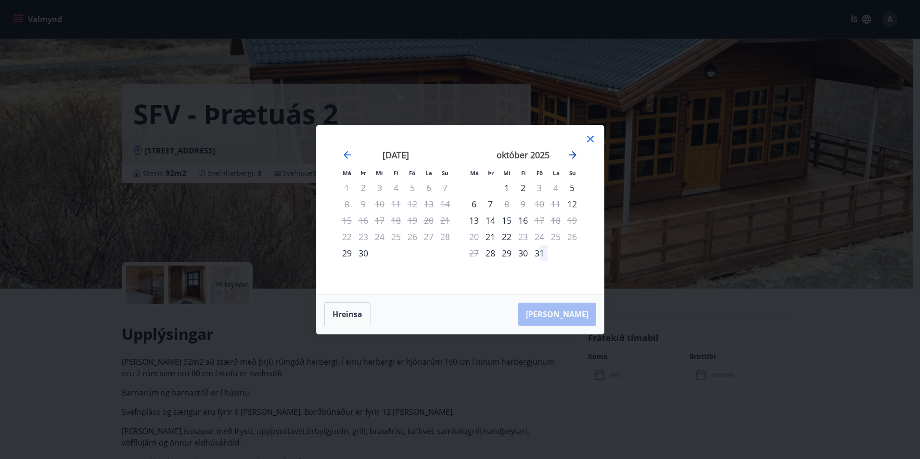
click at [570, 154] on icon "Move forward to switch to the next month." at bounding box center [573, 155] width 8 height 8
click at [541, 204] on div "12" at bounding box center [539, 204] width 16 height 16
click at [572, 204] on div "14" at bounding box center [572, 204] width 16 height 16
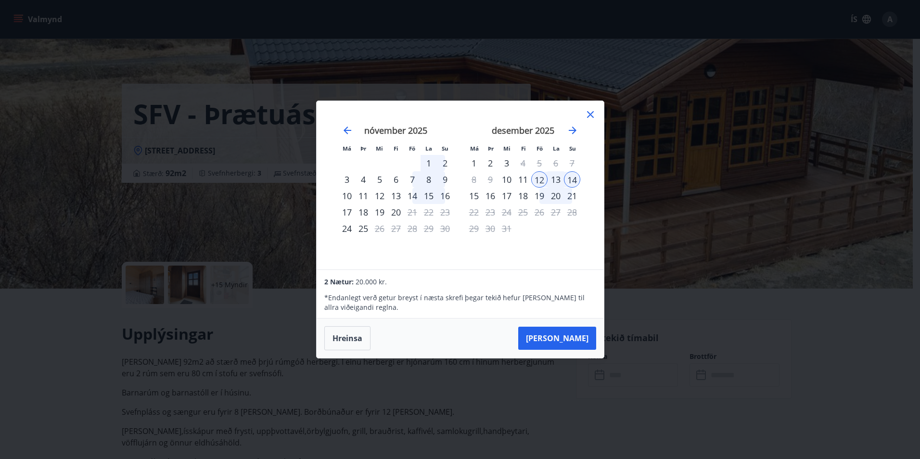
click at [588, 114] on icon at bounding box center [591, 115] width 12 height 12
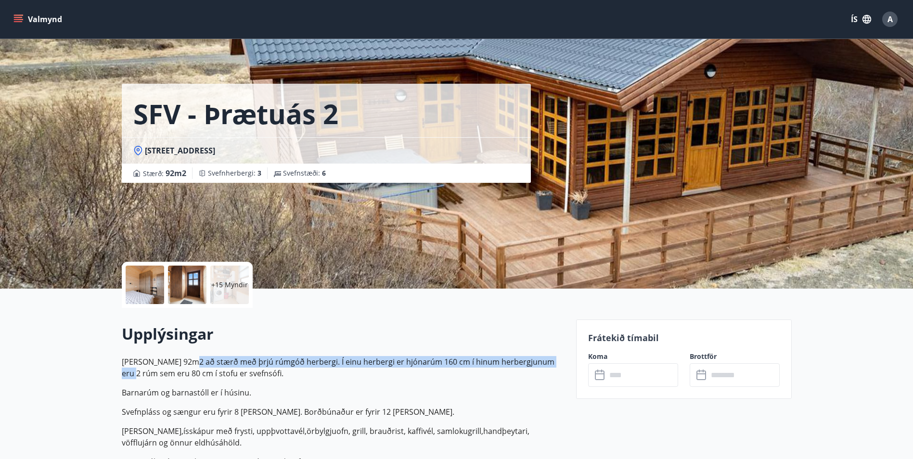
drag, startPoint x: 199, startPoint y: 366, endPoint x: 554, endPoint y: 362, distance: 355.2
click at [554, 362] on p "Húsið er 92m2 að stærð með þrjú rúmgóð herbergi. Í einu herbergi er hjónarúm 16…" at bounding box center [343, 367] width 443 height 23
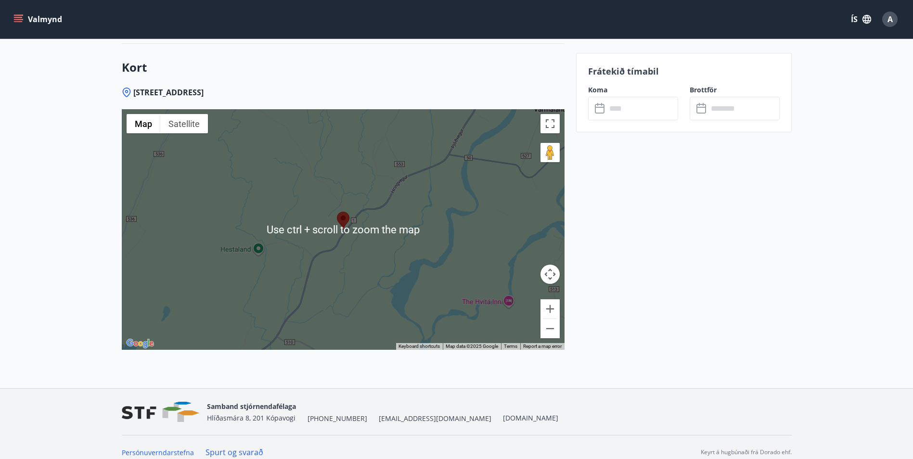
scroll to position [1330, 0]
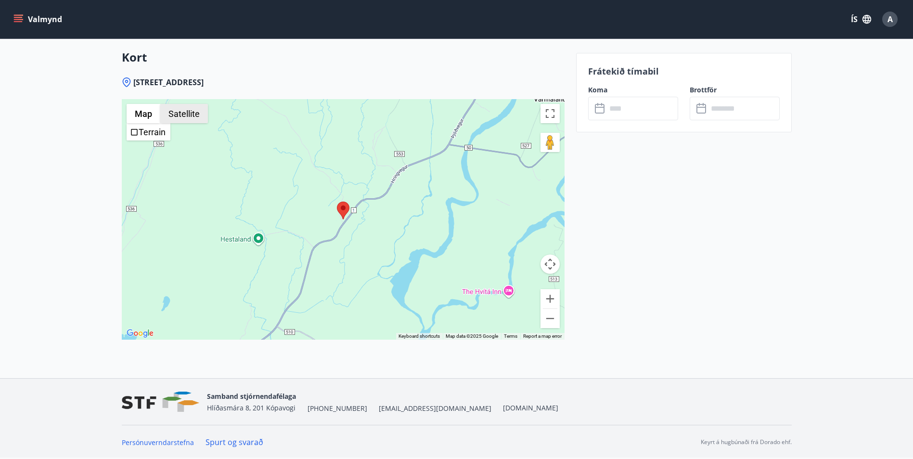
click at [185, 113] on button "Satellite" at bounding box center [184, 113] width 48 height 19
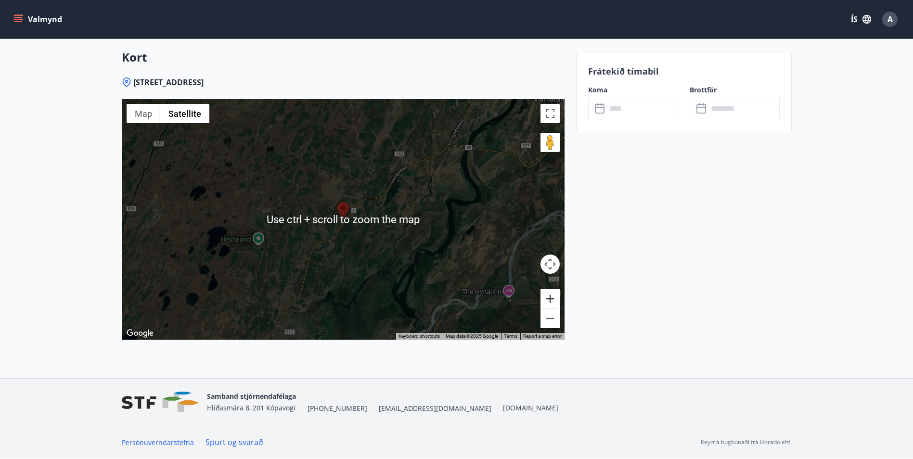
click at [558, 303] on button "Zoom in" at bounding box center [549, 298] width 19 height 19
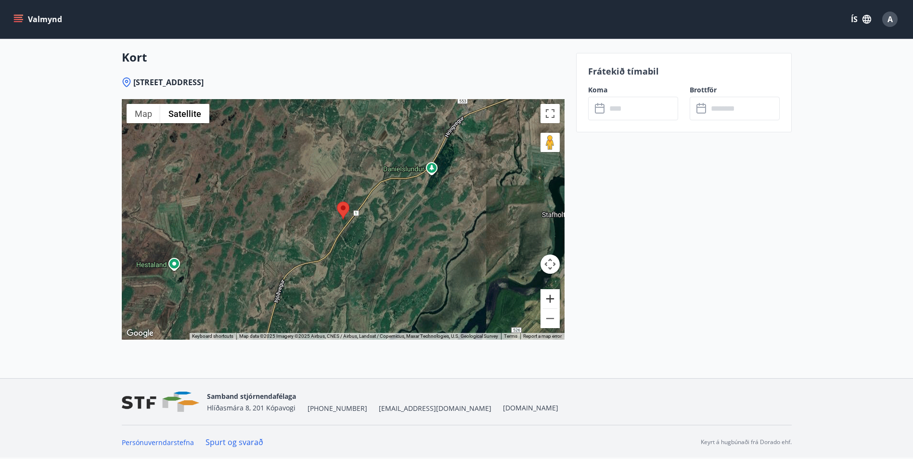
click at [557, 303] on button "Zoom in" at bounding box center [549, 298] width 19 height 19
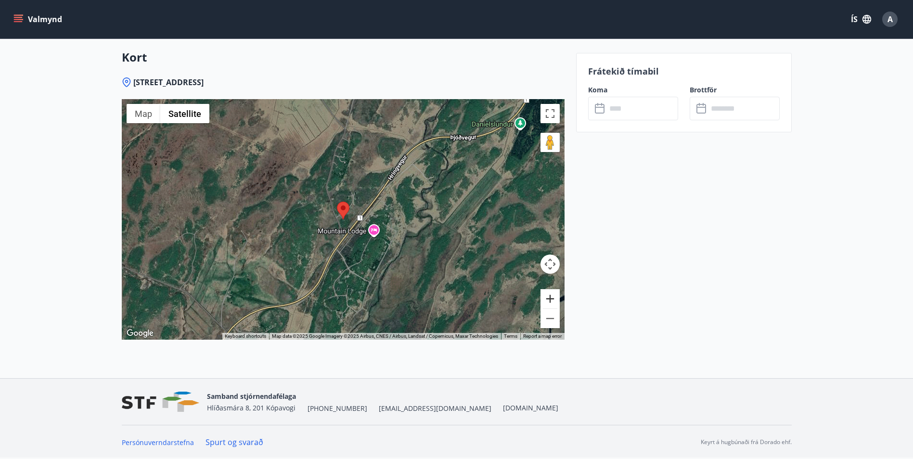
click at [557, 303] on button "Zoom in" at bounding box center [549, 298] width 19 height 19
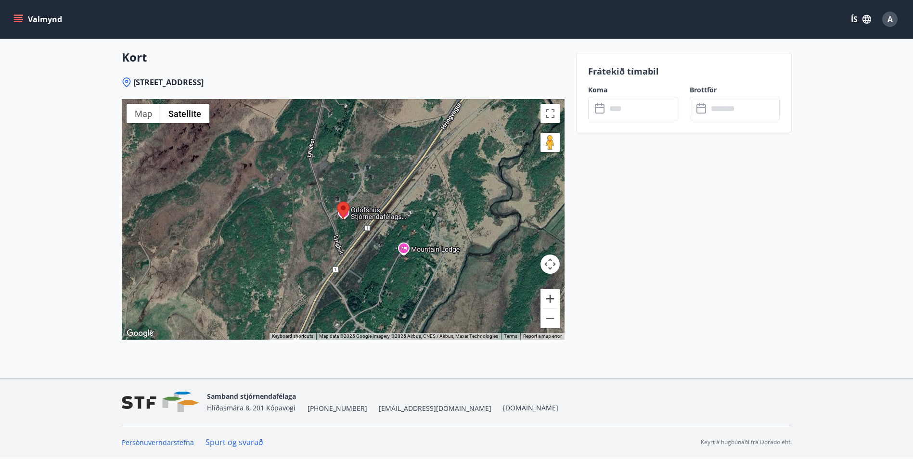
click at [557, 303] on button "Zoom in" at bounding box center [549, 298] width 19 height 19
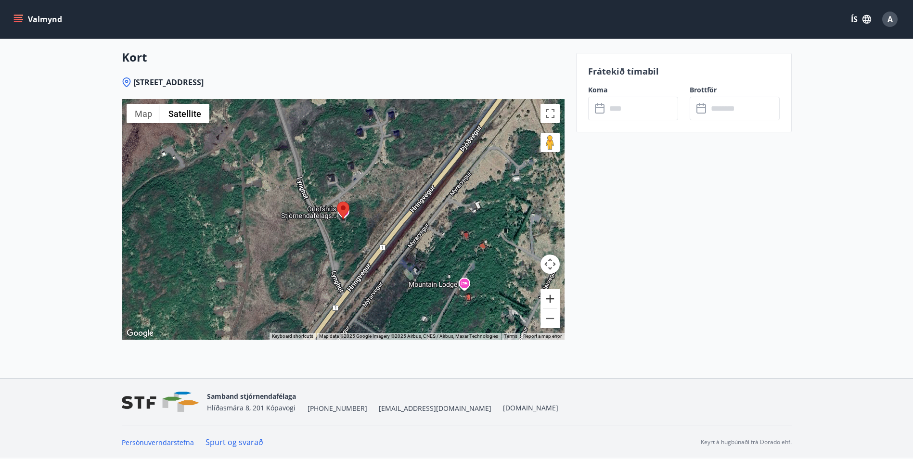
click at [557, 303] on button "Zoom in" at bounding box center [549, 298] width 19 height 19
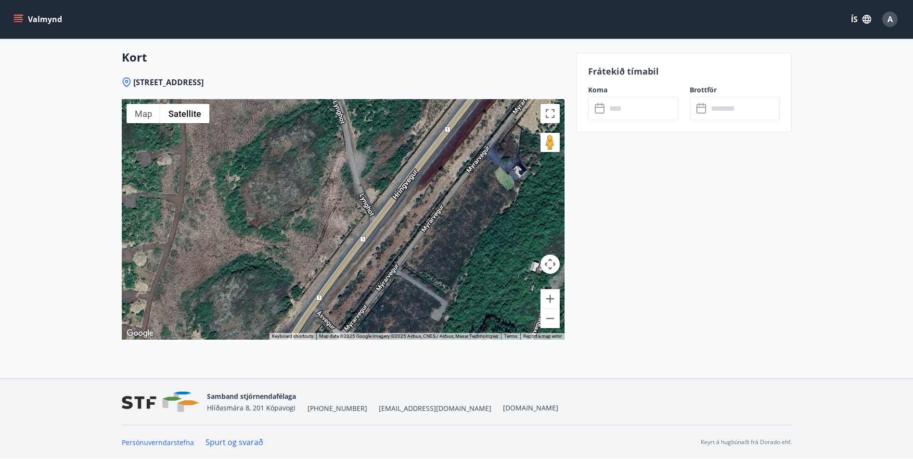
drag, startPoint x: 463, startPoint y: 285, endPoint x: 493, endPoint y: 131, distance: 157.0
click at [493, 131] on div at bounding box center [343, 219] width 443 height 241
click at [554, 320] on button "Zoom out" at bounding box center [549, 318] width 19 height 19
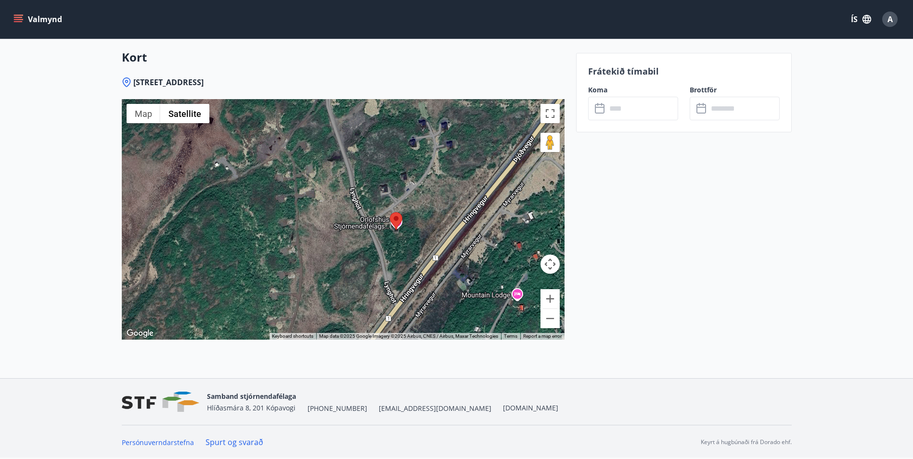
drag, startPoint x: 401, startPoint y: 200, endPoint x: 439, endPoint y: 265, distance: 75.5
click at [439, 265] on div at bounding box center [343, 219] width 443 height 241
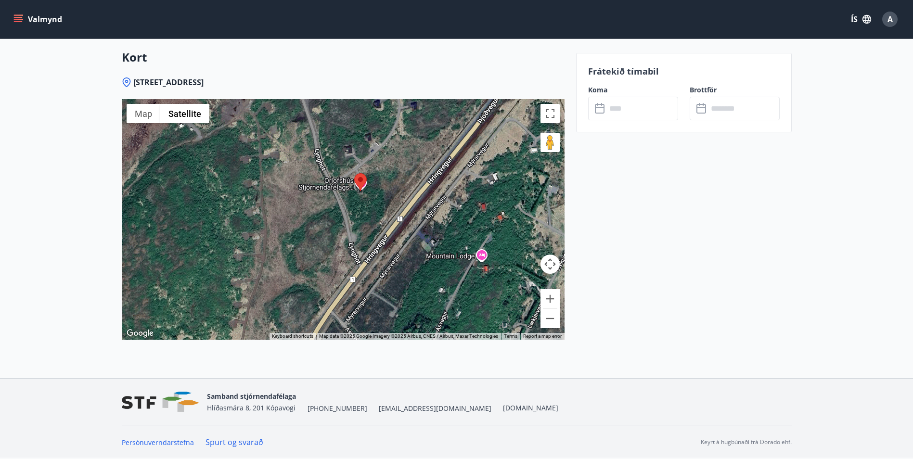
drag, startPoint x: 425, startPoint y: 260, endPoint x: 375, endPoint y: 204, distance: 74.7
click at [375, 204] on div at bounding box center [343, 219] width 443 height 241
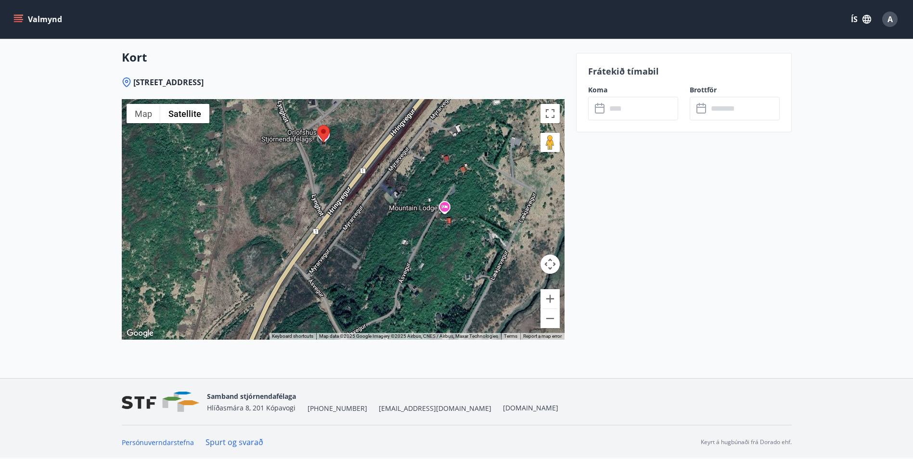
drag, startPoint x: 428, startPoint y: 257, endPoint x: 383, endPoint y: 183, distance: 86.8
click at [383, 183] on div at bounding box center [343, 219] width 443 height 241
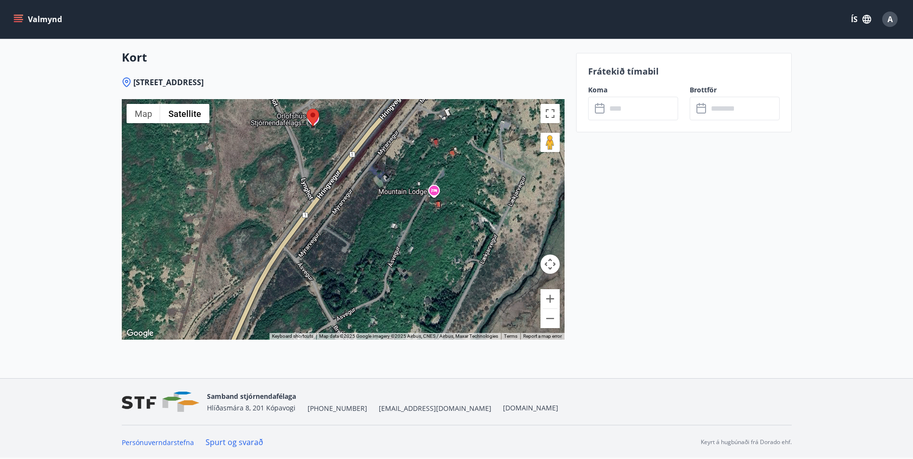
drag, startPoint x: 445, startPoint y: 262, endPoint x: 457, endPoint y: 294, distance: 34.1
click at [457, 294] on div at bounding box center [343, 219] width 443 height 241
